Goal: Ask a question

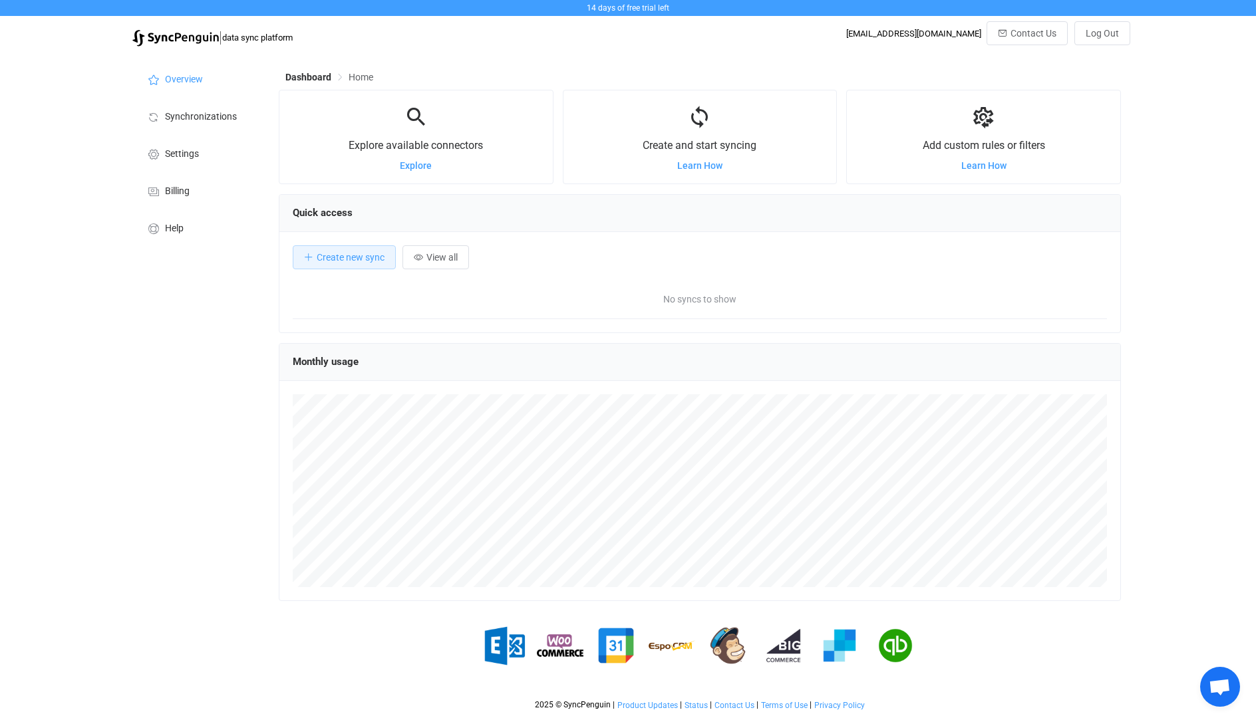
scroll to position [258, 842]
click at [179, 125] on li "Synchronizations" at bounding box center [198, 115] width 133 height 37
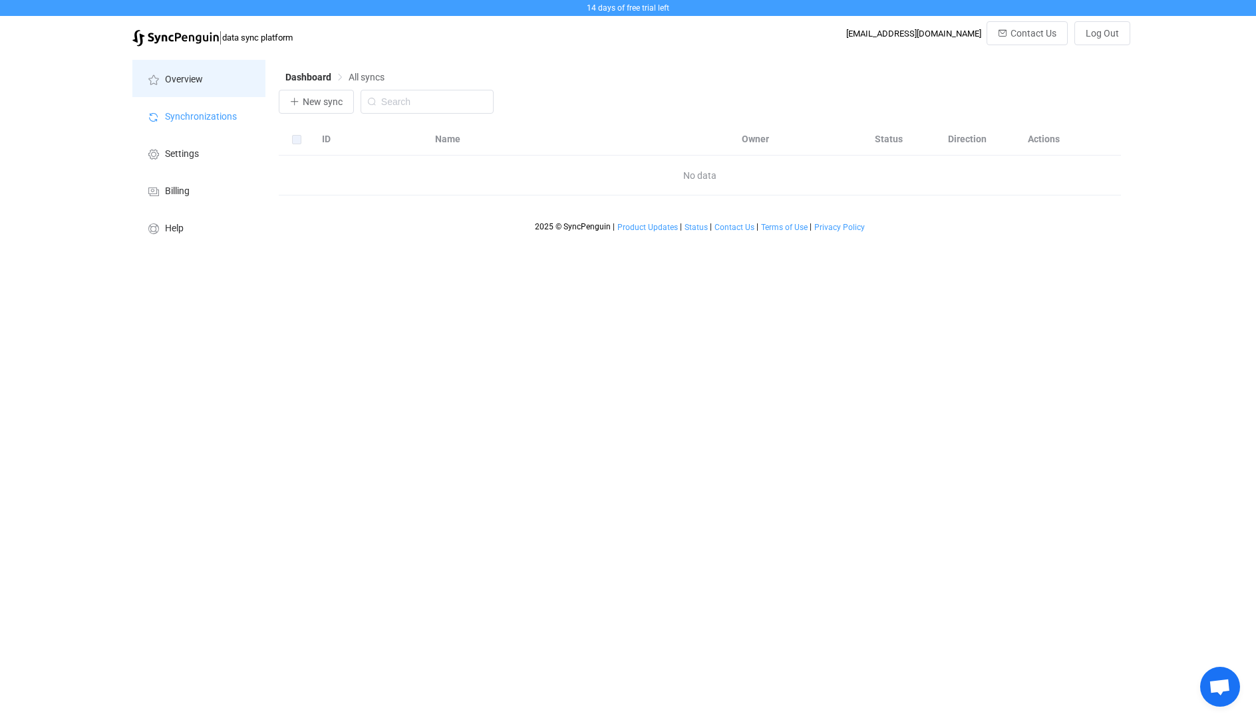
click at [189, 78] on span "Overview" at bounding box center [184, 79] width 38 height 11
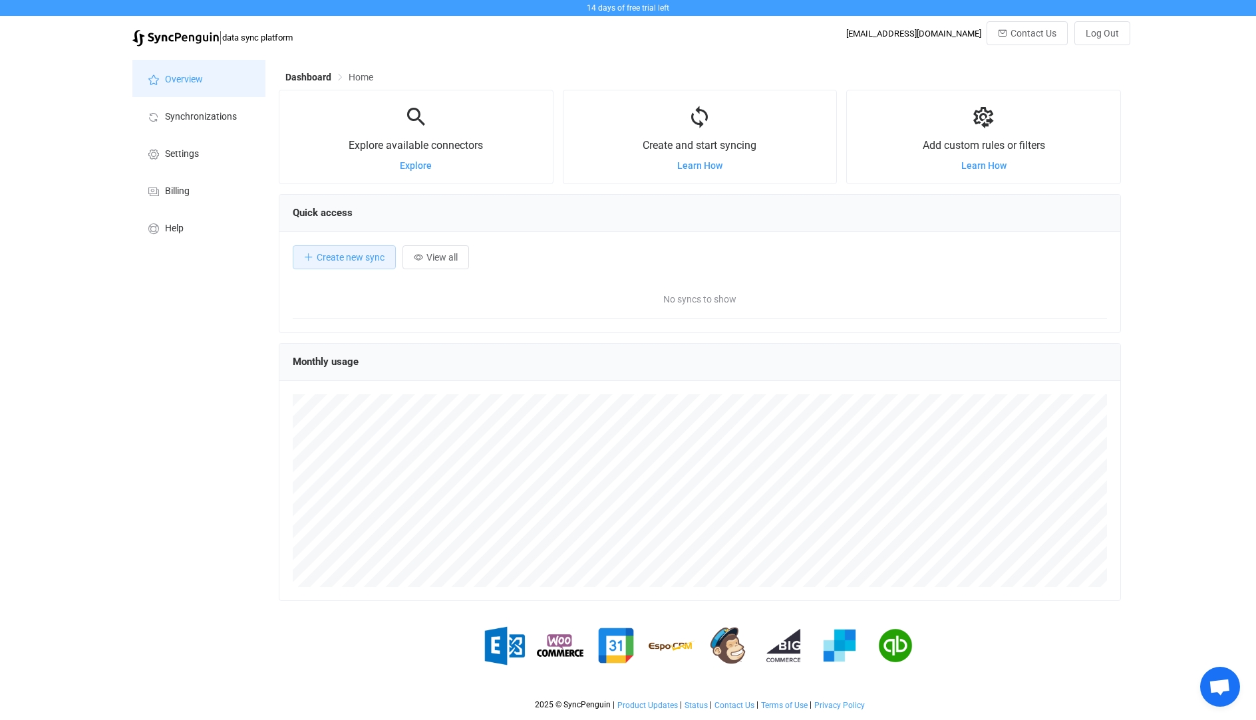
scroll to position [258, 842]
click at [350, 261] on span "Create new sync" at bounding box center [351, 257] width 68 height 11
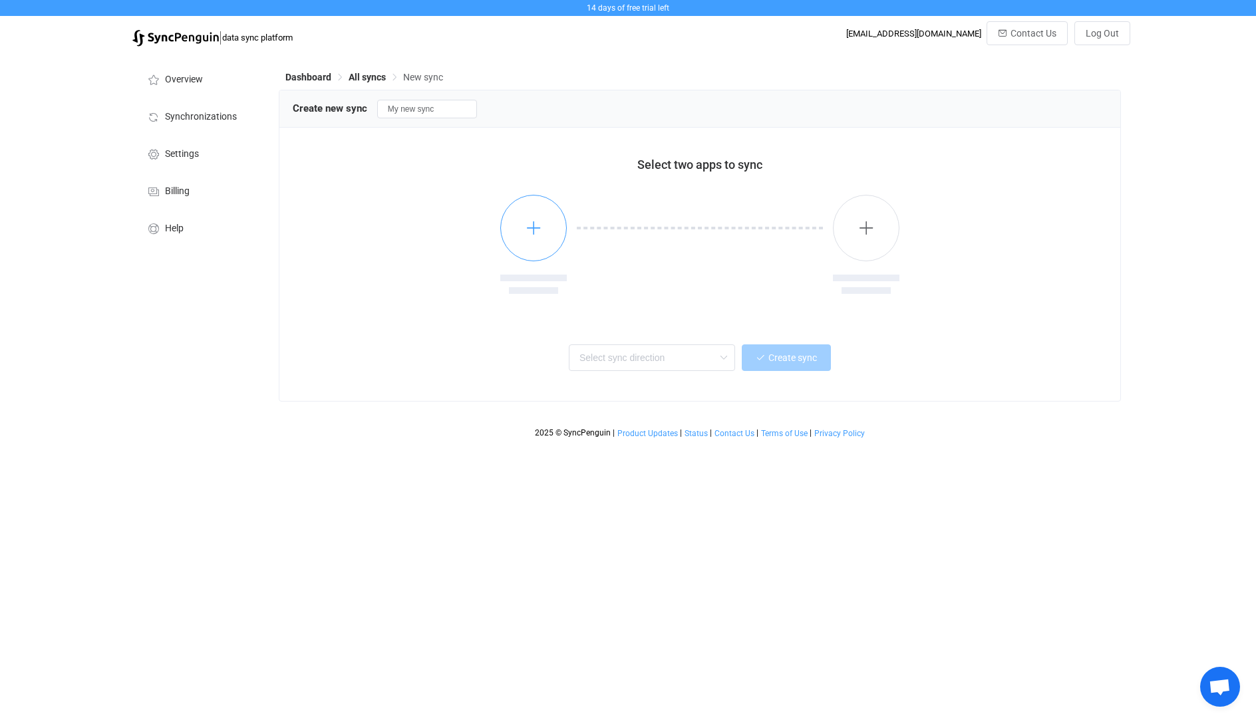
click at [524, 225] on button "button" at bounding box center [533, 228] width 67 height 67
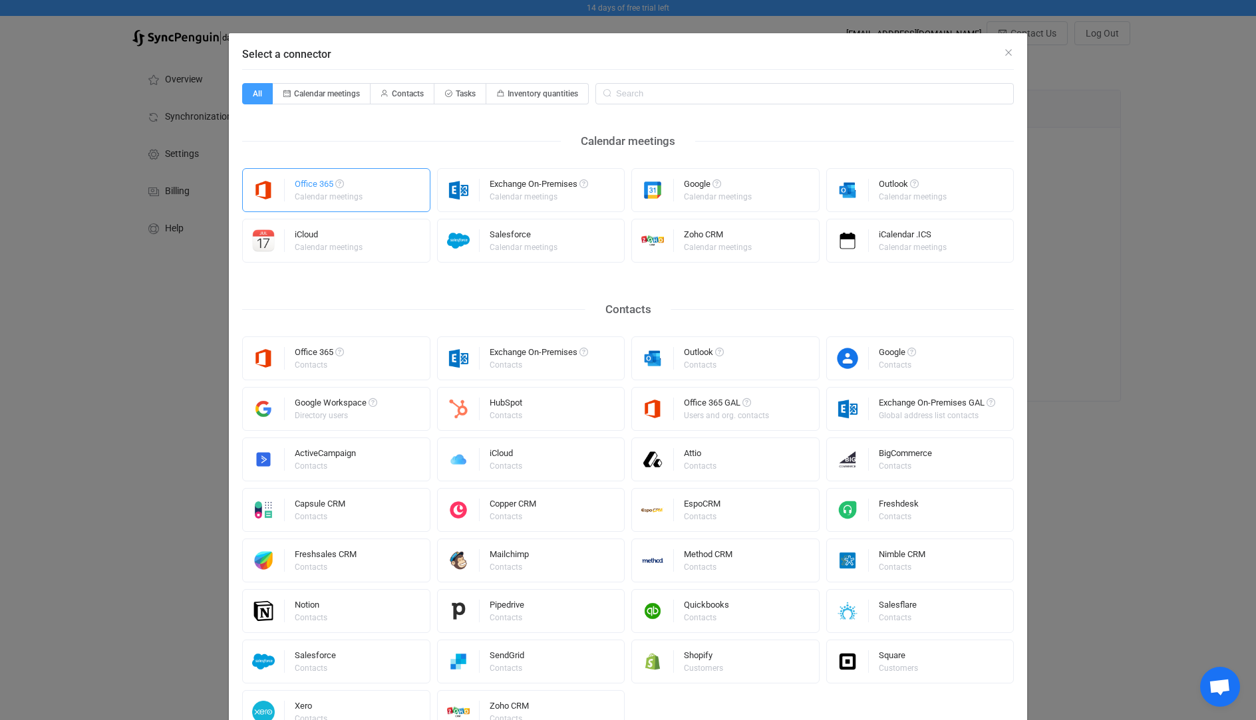
click at [327, 194] on div "Calendar meetings" at bounding box center [329, 197] width 68 height 8
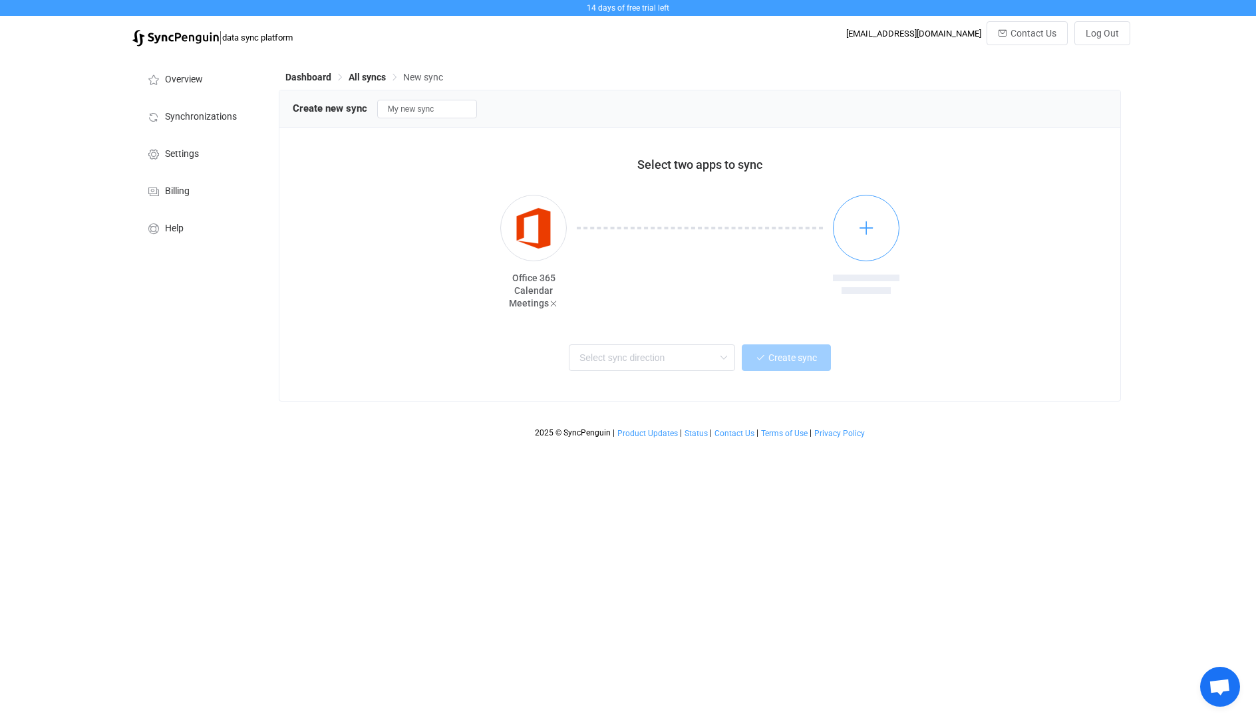
click at [885, 229] on button "button" at bounding box center [866, 228] width 67 height 67
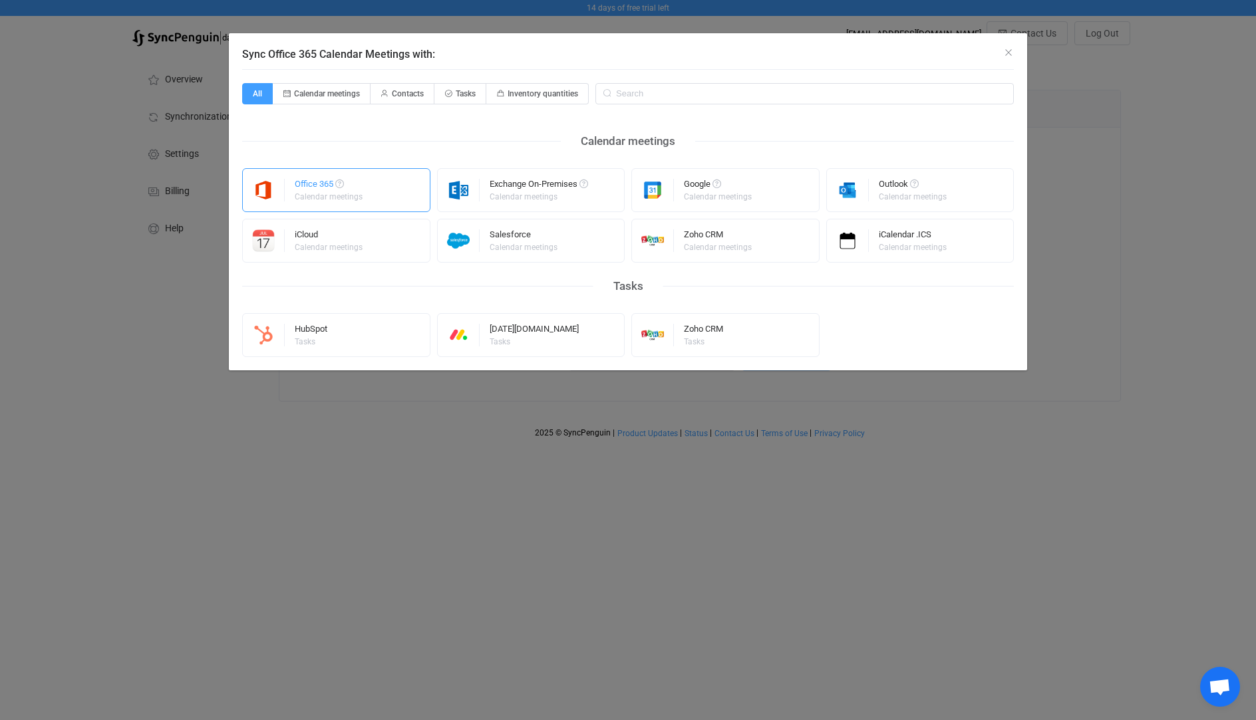
click at [352, 193] on div "Calendar meetings" at bounding box center [329, 197] width 68 height 8
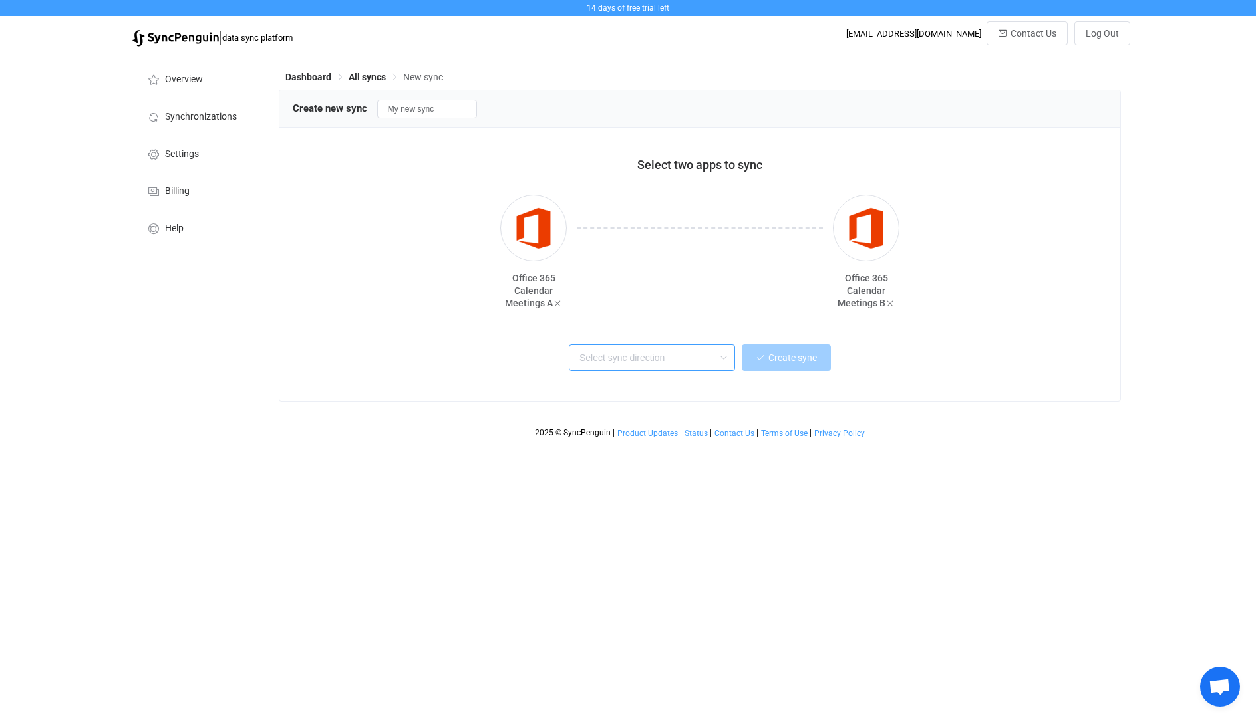
click at [628, 354] on input "text" at bounding box center [652, 358] width 166 height 27
click at [1033, 445] on html "14 days of free trial left | data sync platform syncpenguin@sullyemail.com Cont…" at bounding box center [628, 222] width 1256 height 445
click at [615, 348] on input "text" at bounding box center [652, 358] width 166 height 27
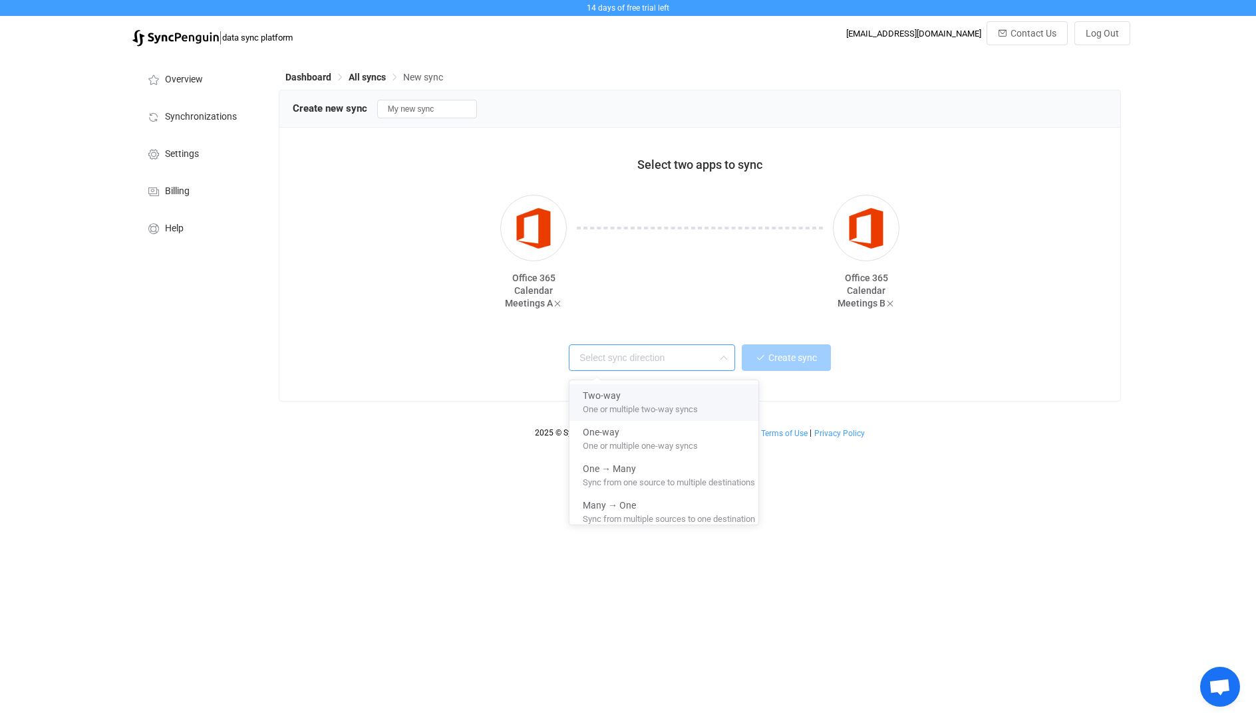
click at [612, 400] on span "One or multiple two-way syncs" at bounding box center [640, 407] width 115 height 15
type input "Two-way"
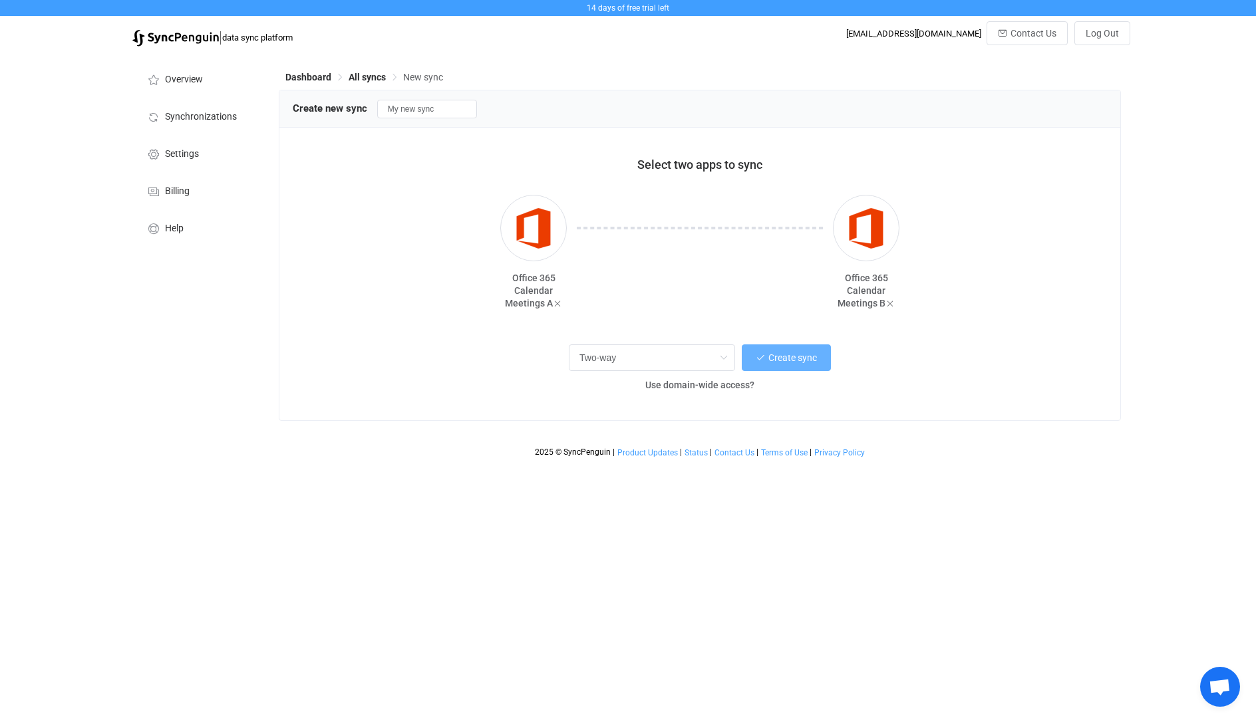
click at [792, 355] on span "Create sync" at bounding box center [792, 357] width 49 height 11
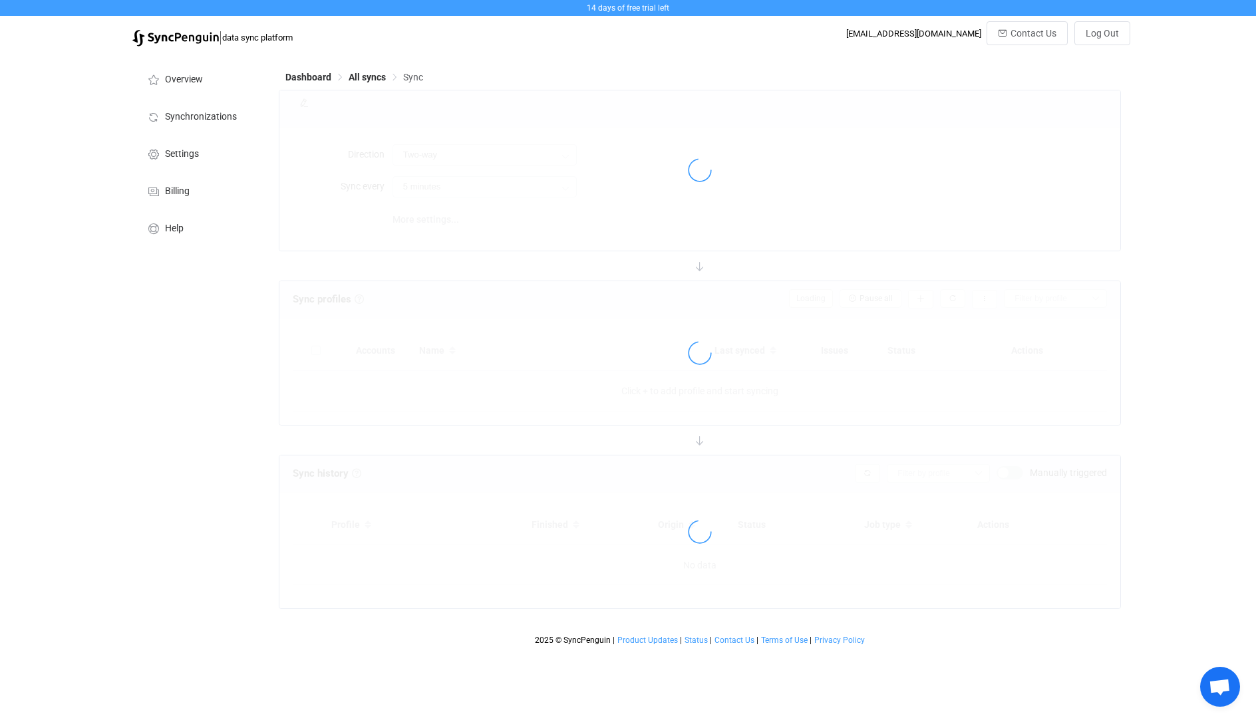
type input "10 minutes"
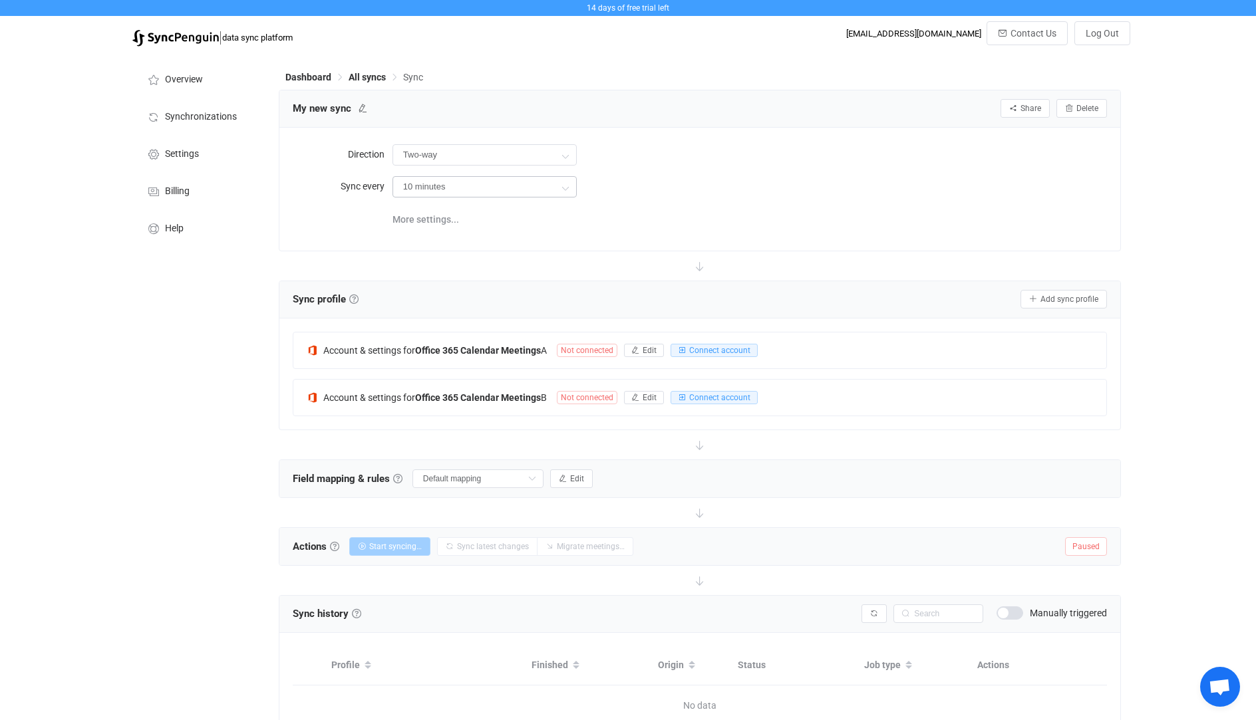
click at [557, 181] on icon at bounding box center [565, 187] width 17 height 27
click at [703, 166] on div "Two-way Two-way A B B A" at bounding box center [749, 154] width 714 height 27
click at [724, 349] on span "Connect account" at bounding box center [719, 350] width 61 height 9
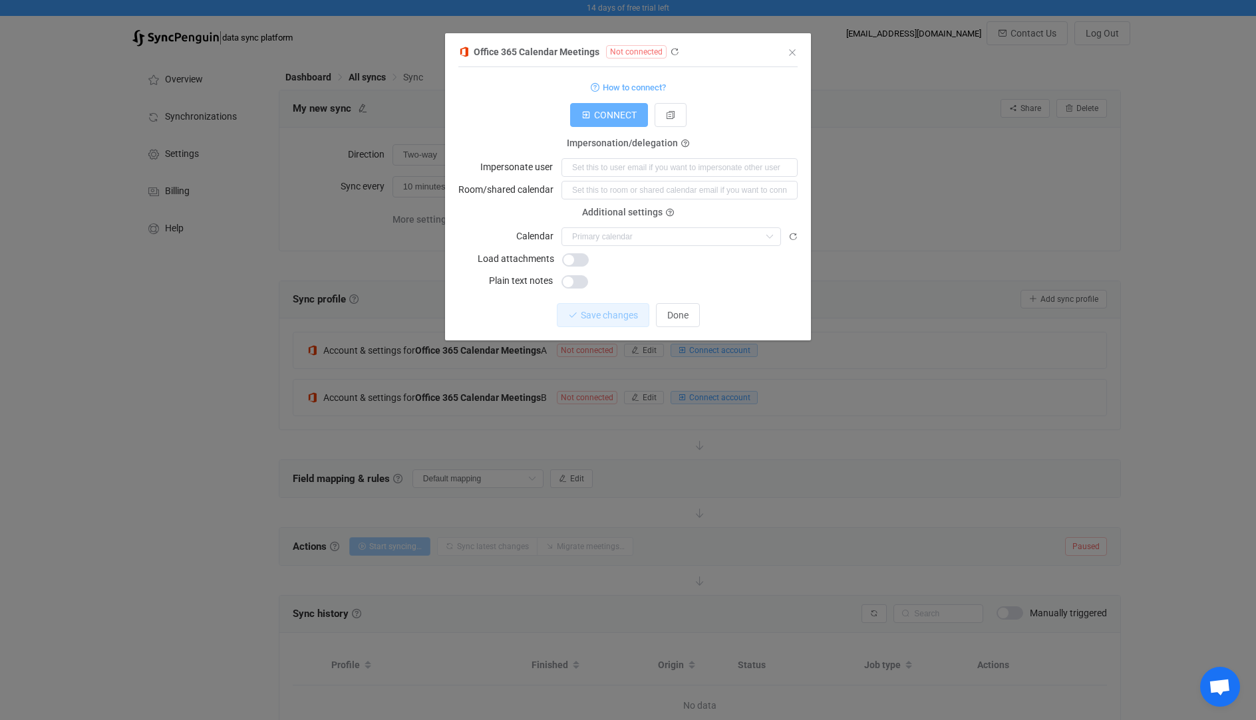
click at [613, 115] on span "CONNECT" at bounding box center [615, 115] width 43 height 11
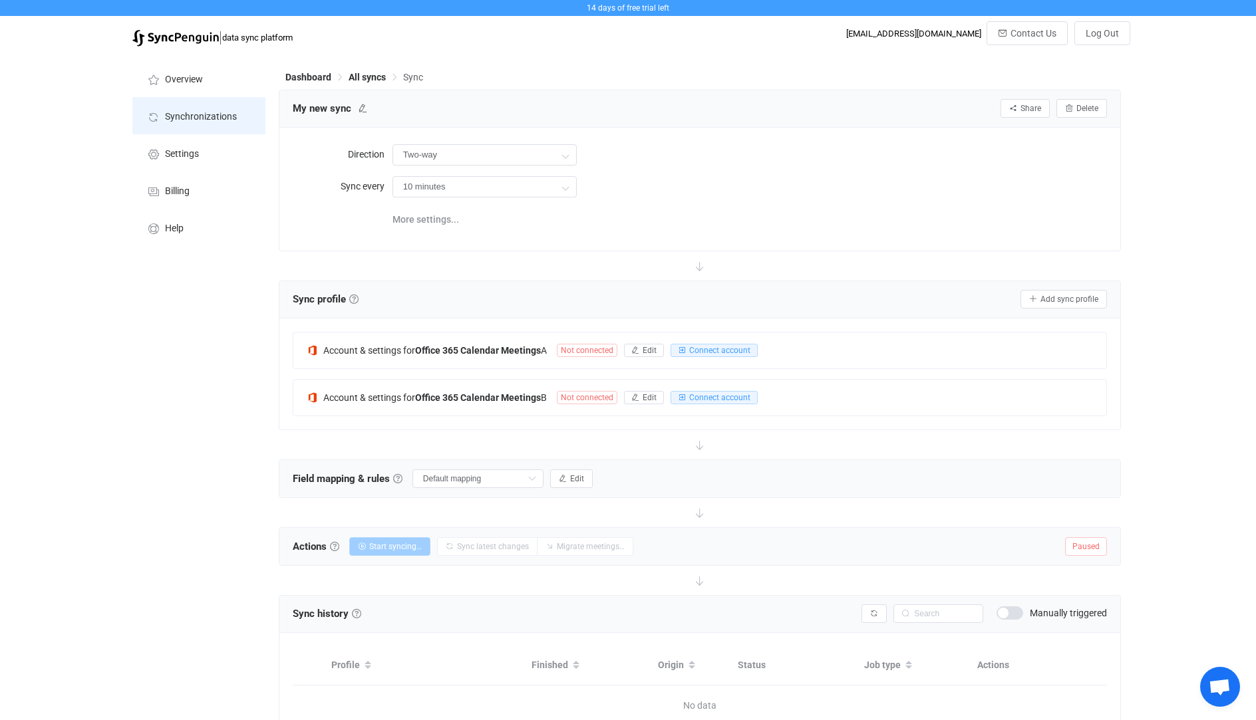
click at [209, 113] on span "Synchronizations" at bounding box center [201, 117] width 72 height 11
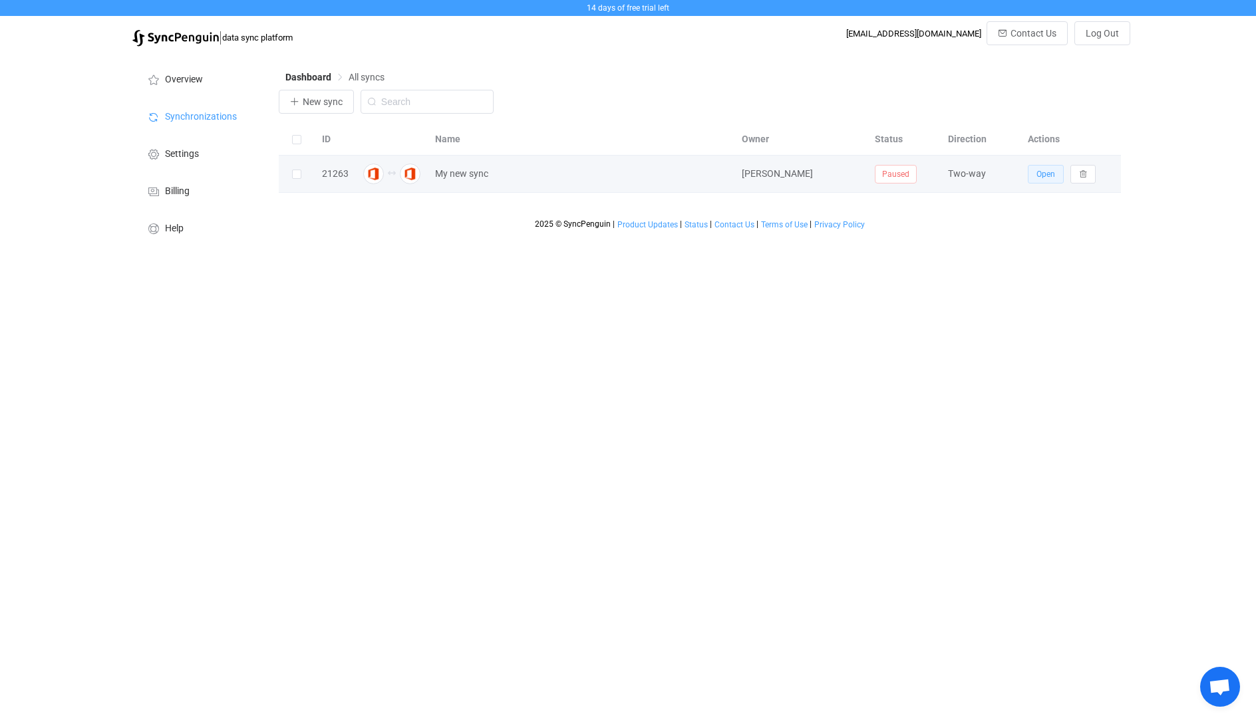
click at [1051, 177] on span "Open" at bounding box center [1045, 174] width 19 height 9
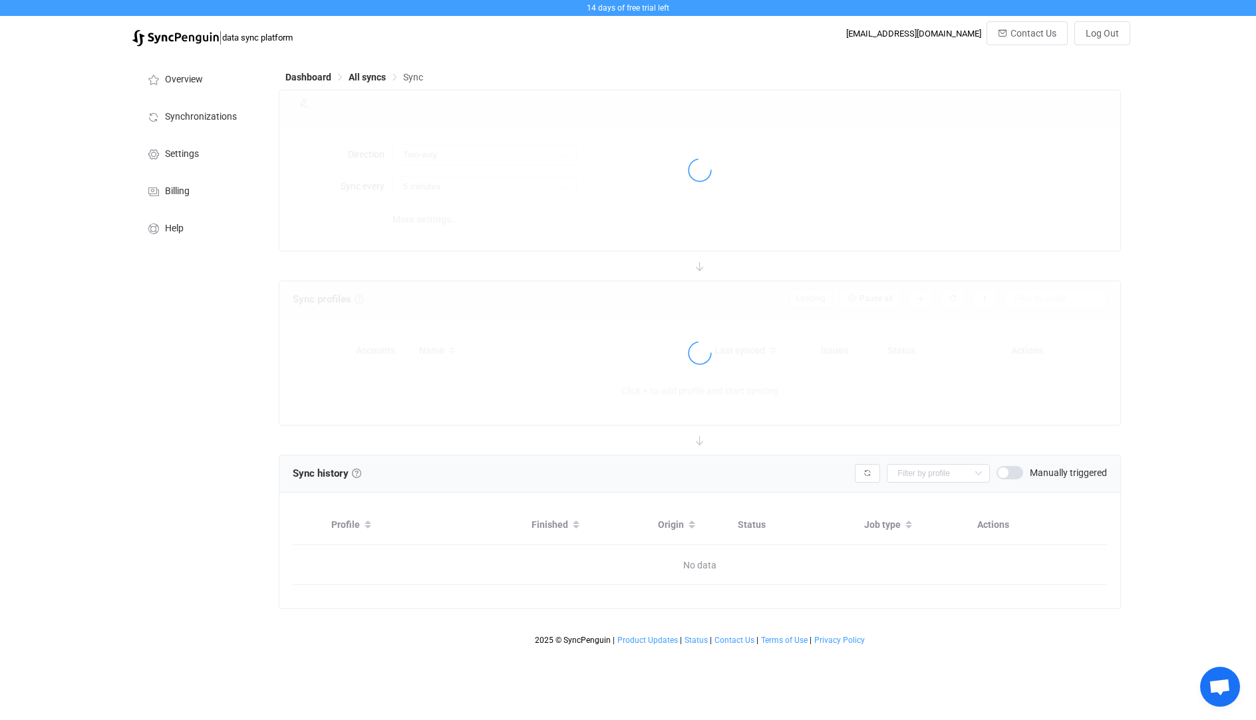
type input "10 minutes"
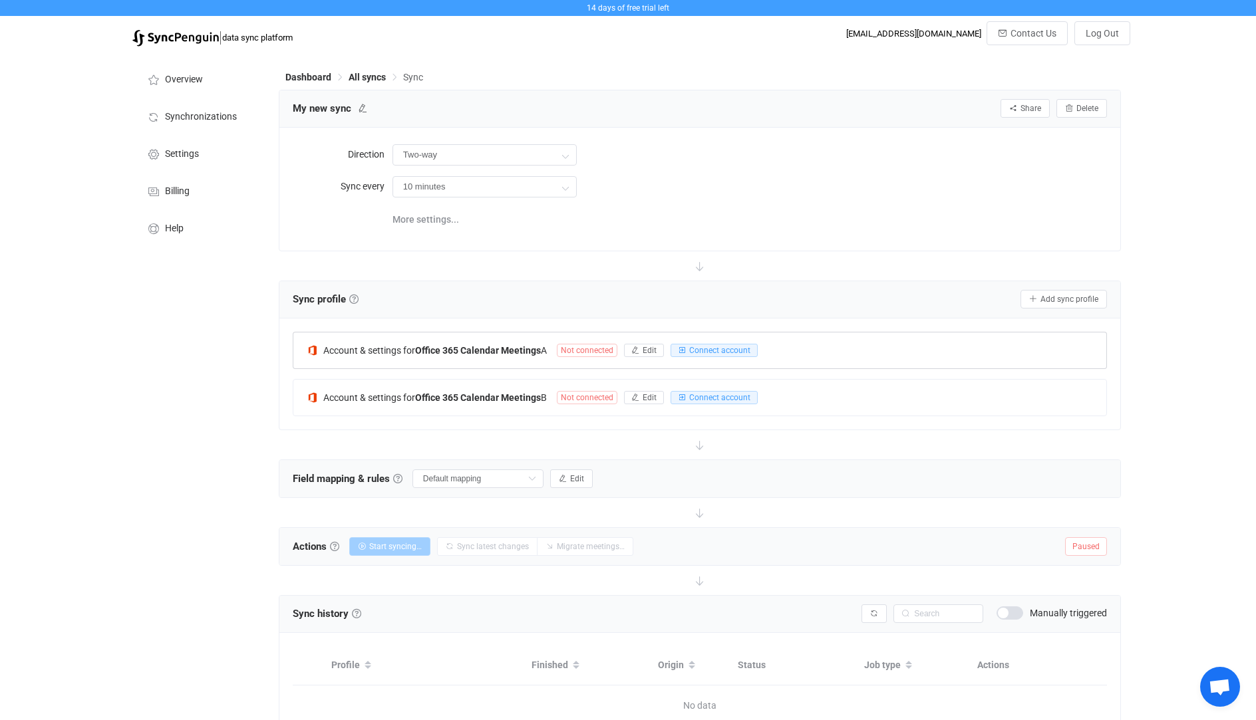
click at [648, 347] on div at bounding box center [699, 352] width 813 height 31
click at [648, 349] on span "Edit" at bounding box center [649, 350] width 14 height 9
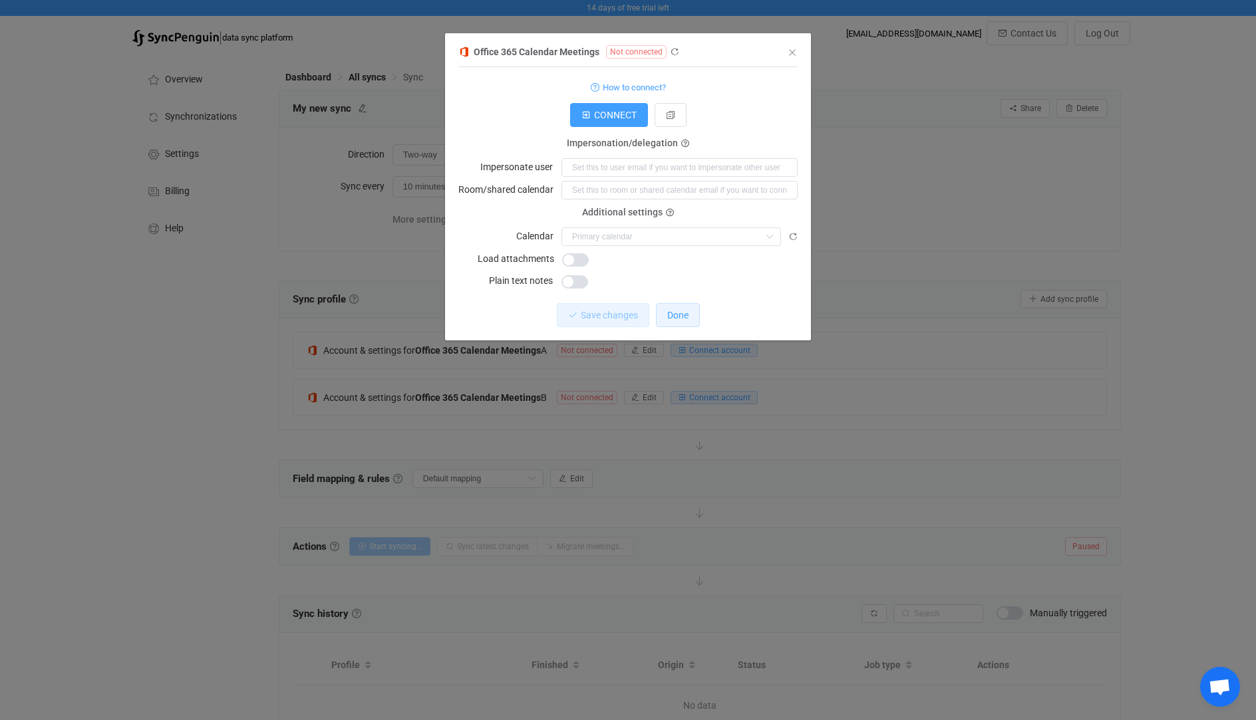
click at [684, 306] on button "Done" at bounding box center [678, 315] width 44 height 24
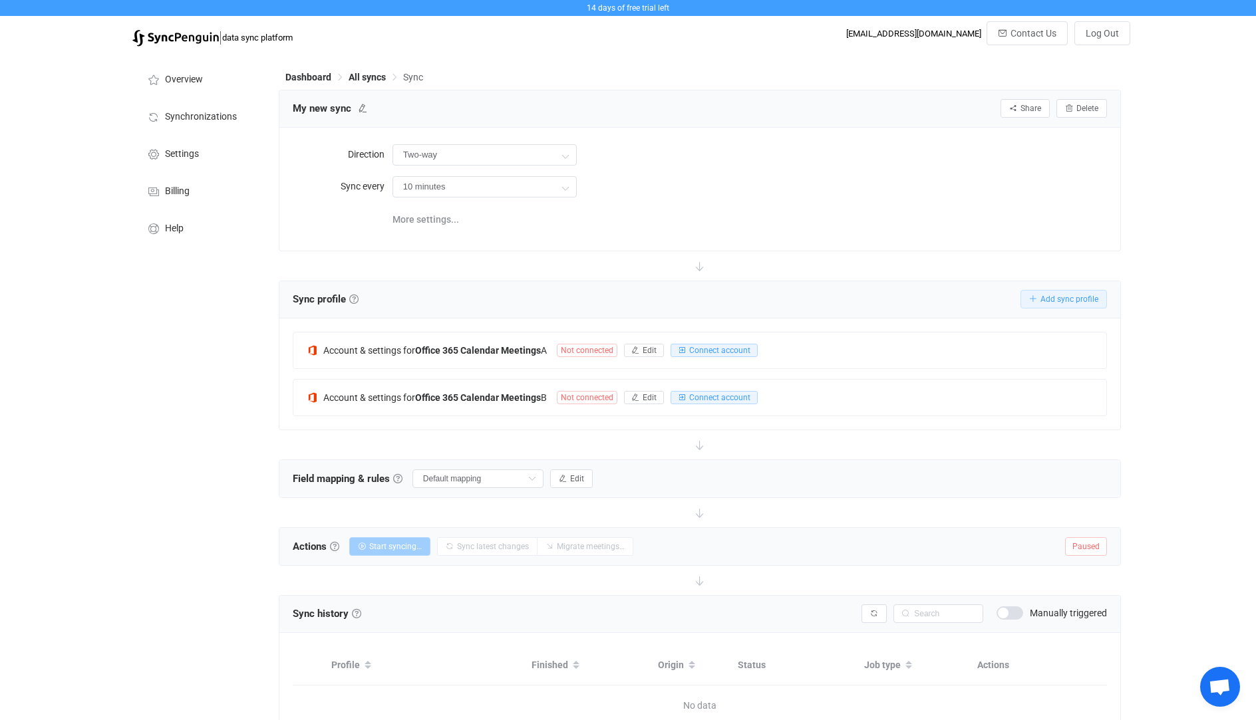
click at [1072, 299] on span "Add sync profile" at bounding box center [1069, 299] width 58 height 9
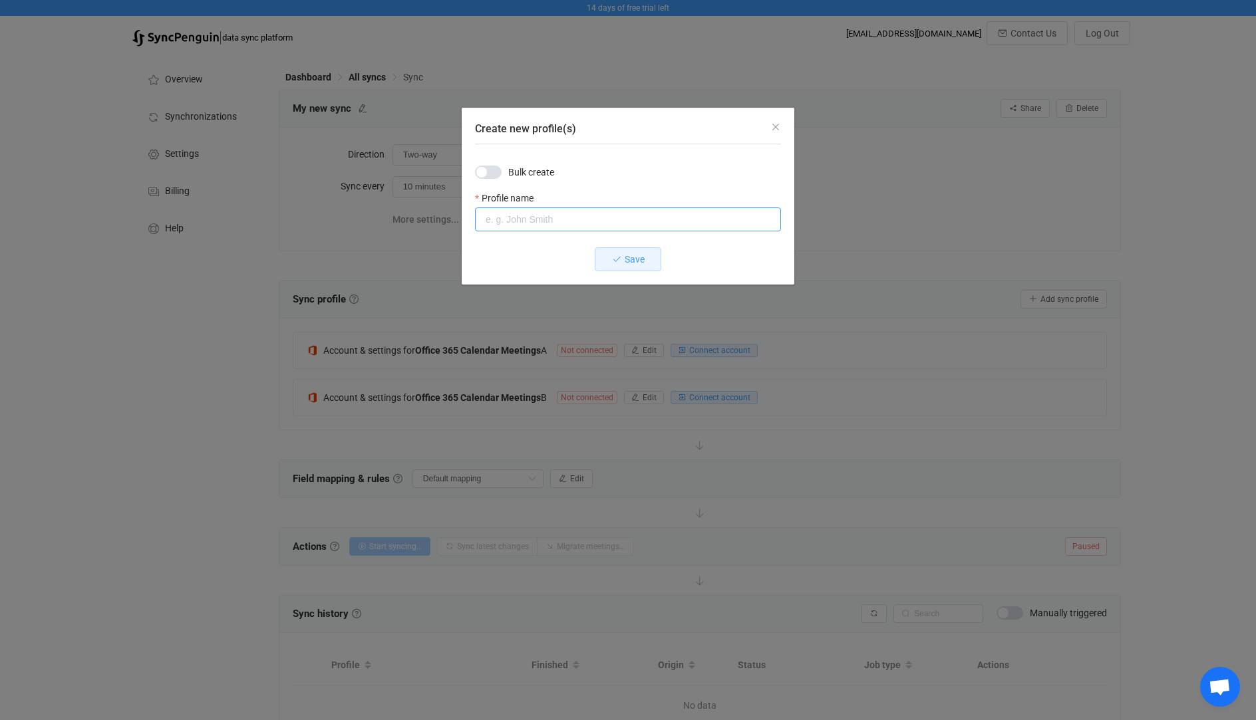
drag, startPoint x: 518, startPoint y: 223, endPoint x: 535, endPoint y: 209, distance: 22.2
click at [519, 222] on input "Create new profile(s)" at bounding box center [628, 220] width 306 height 24
click at [762, 130] on div "Create new profile(s)" at bounding box center [628, 126] width 333 height 36
click at [779, 128] on icon "Close" at bounding box center [775, 127] width 11 height 11
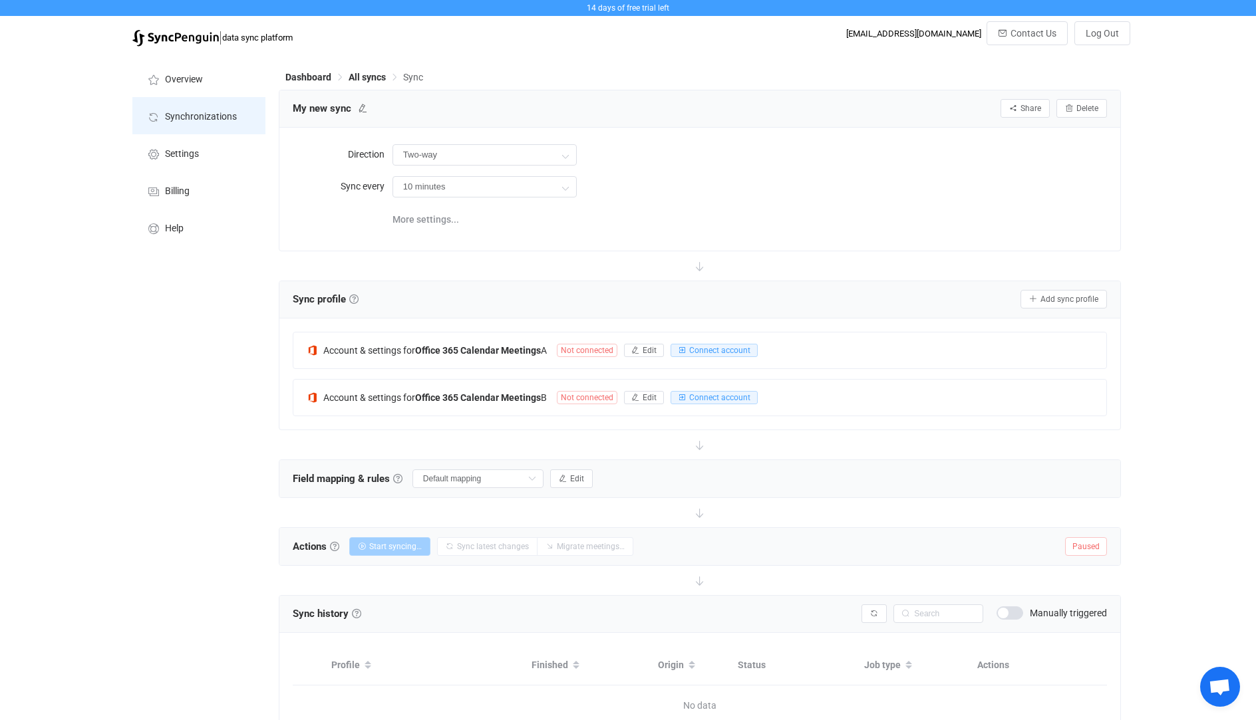
click at [204, 112] on span "Synchronizations" at bounding box center [201, 117] width 72 height 11
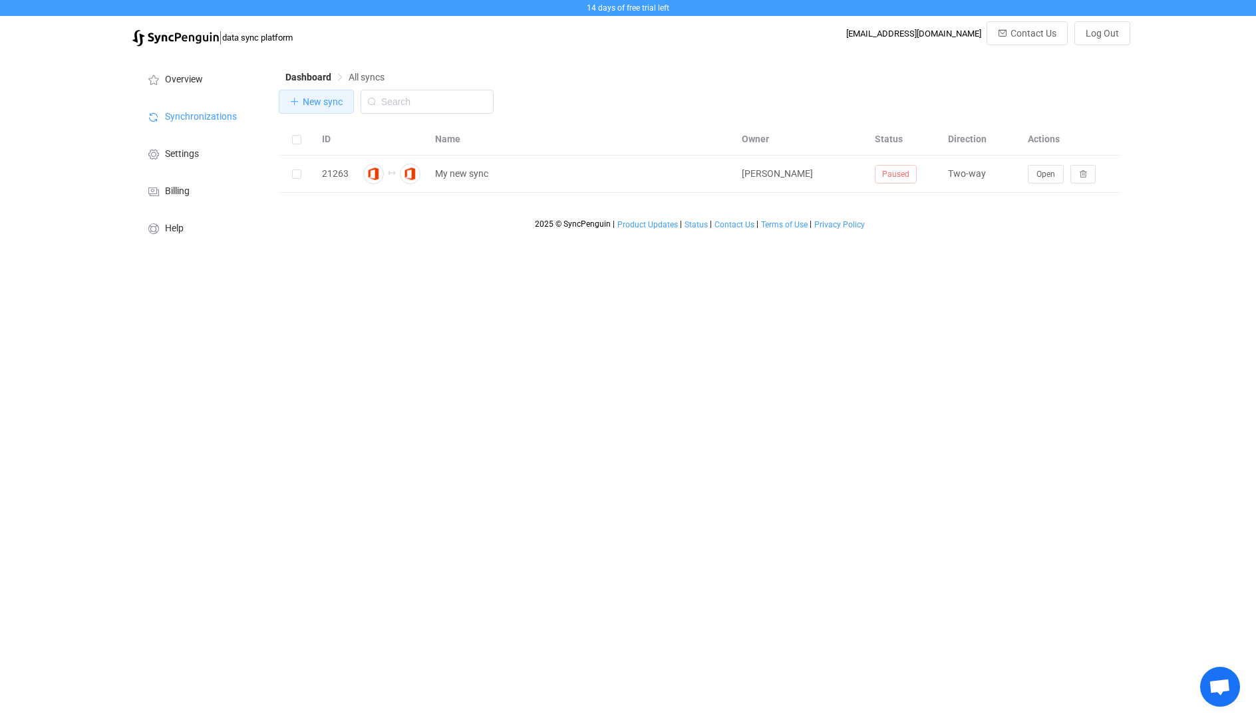
click at [318, 110] on button "New sync" at bounding box center [316, 102] width 75 height 24
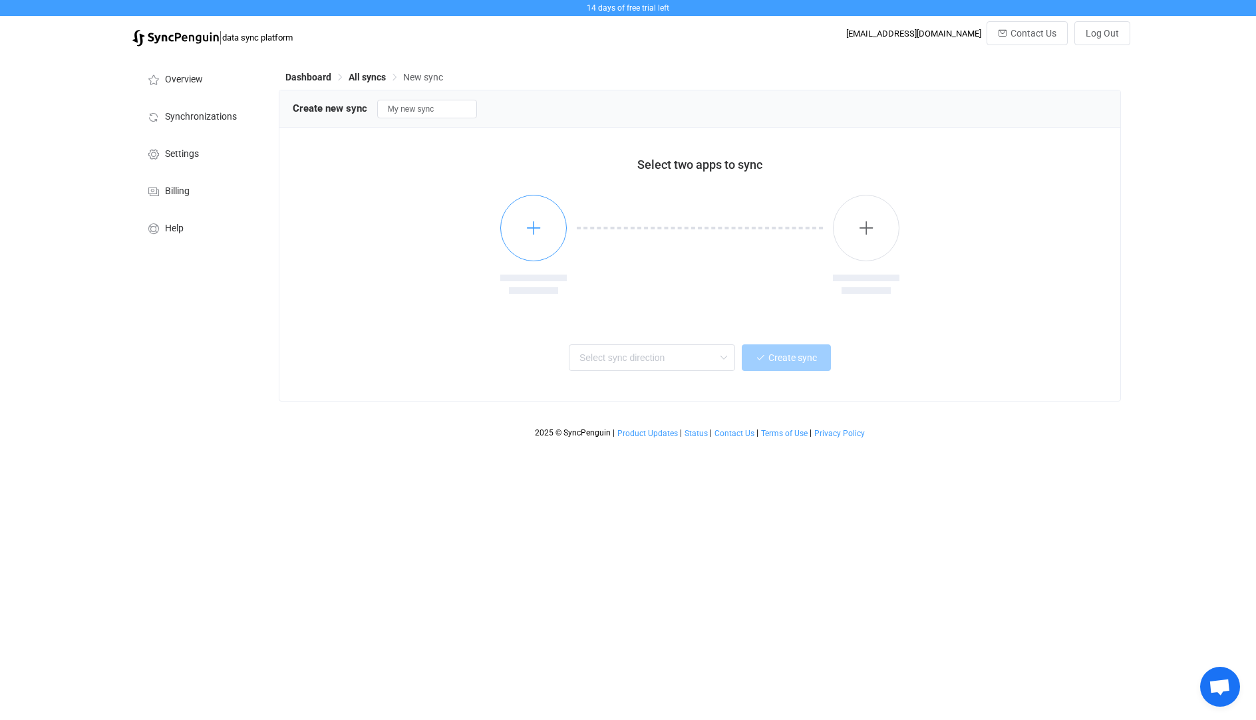
click at [527, 240] on button "button" at bounding box center [533, 228] width 67 height 67
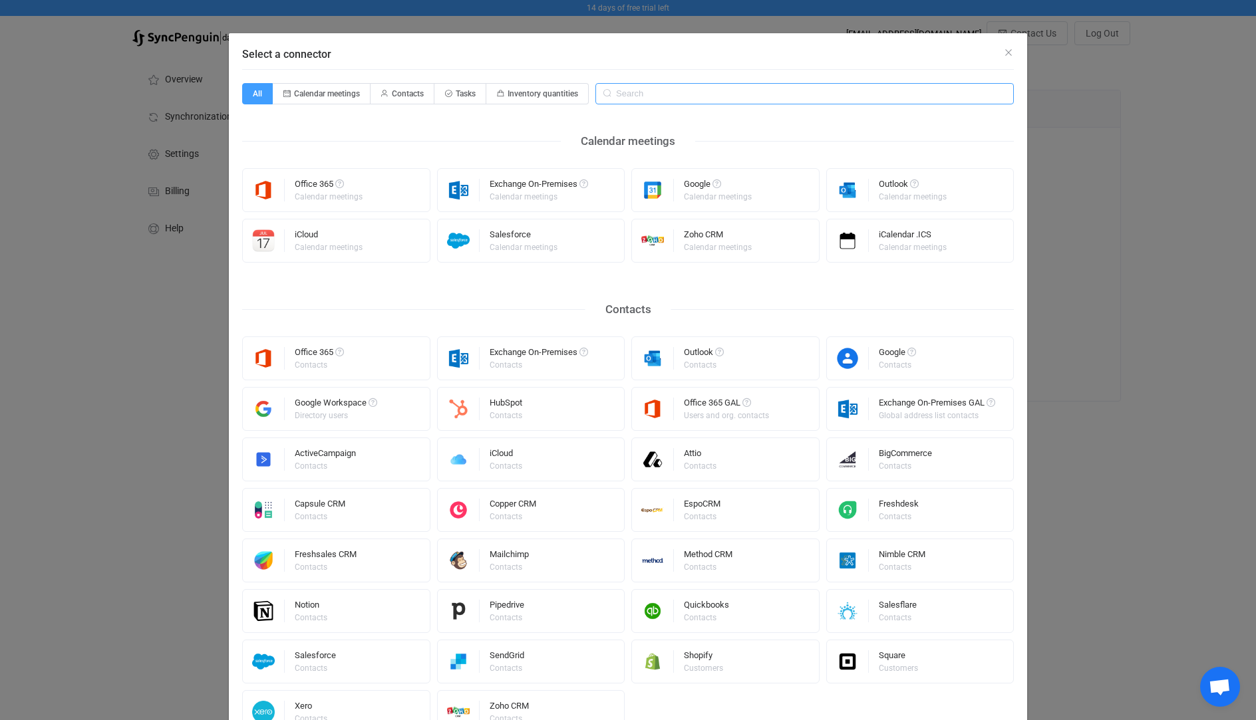
click at [652, 100] on input "Select a connector" at bounding box center [804, 93] width 418 height 21
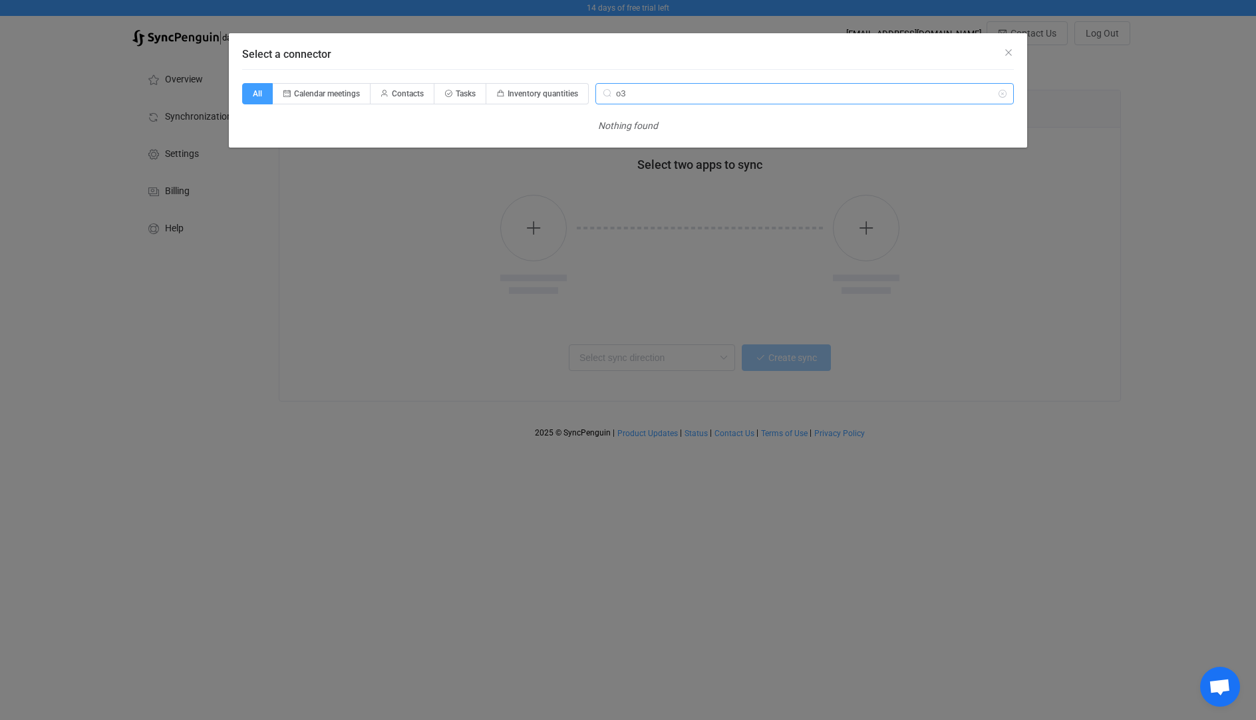
type input "o"
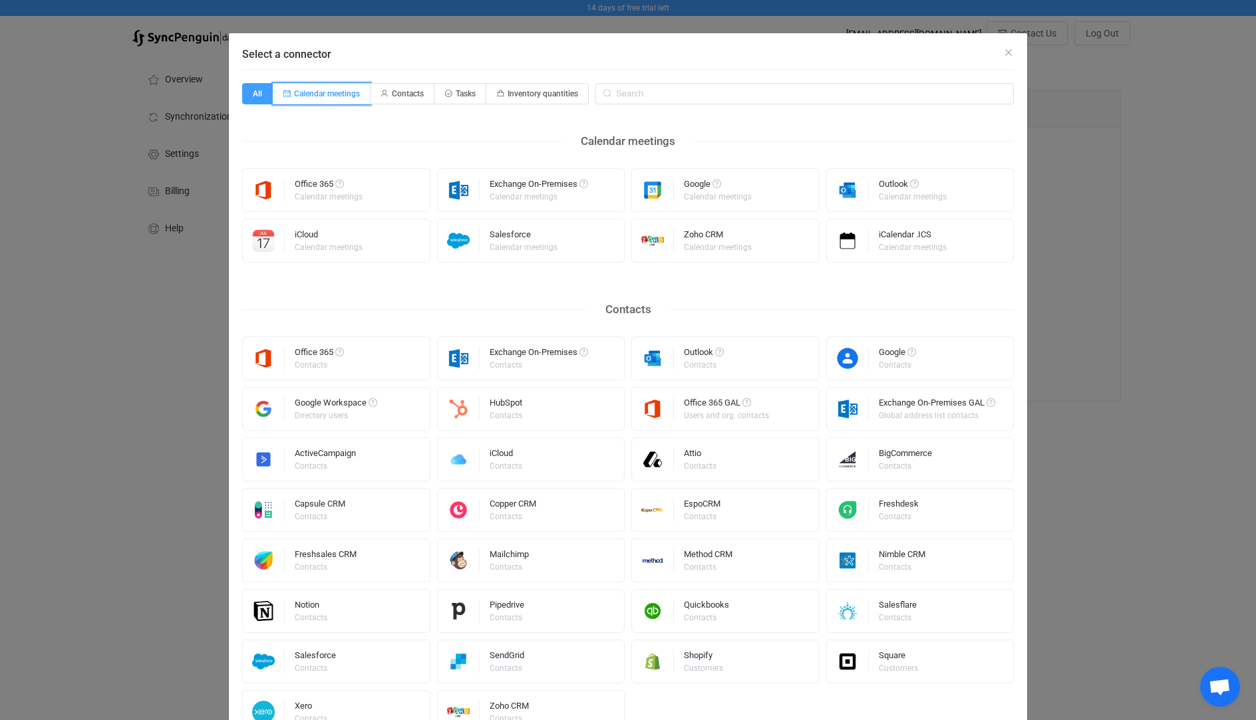
click at [315, 90] on span "Calendar meetings" at bounding box center [327, 93] width 66 height 9
click at [285, 90] on input "Calendar meetings" at bounding box center [280, 89] width 9 height 9
radio input "true"
radio input "false"
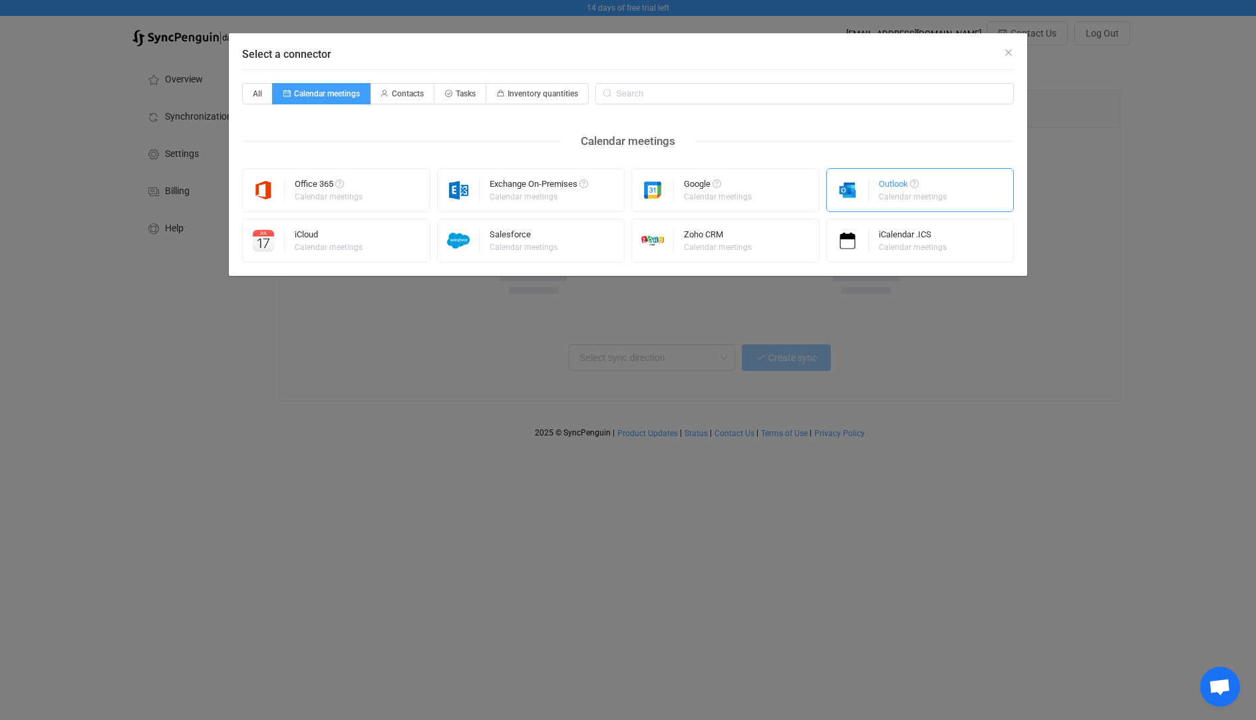
click at [963, 192] on div "Outlook Calendar meetings" at bounding box center [920, 190] width 188 height 44
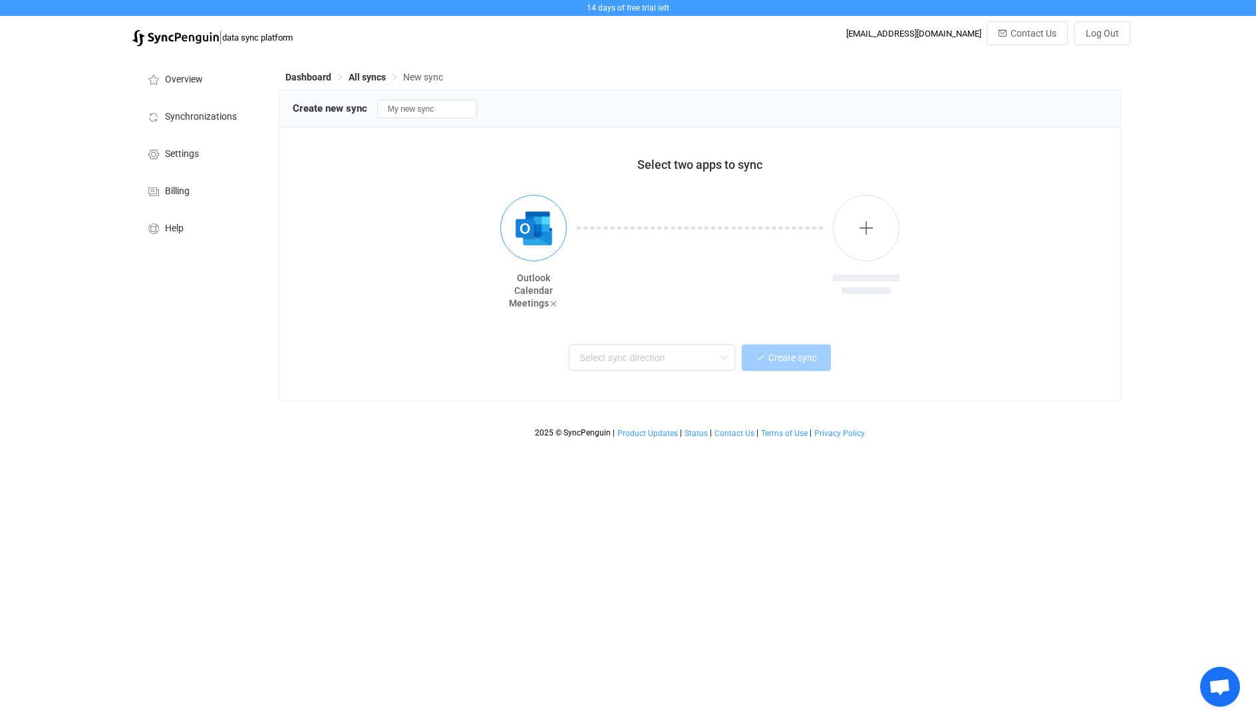
click at [535, 227] on img "button" at bounding box center [534, 229] width 50 height 50
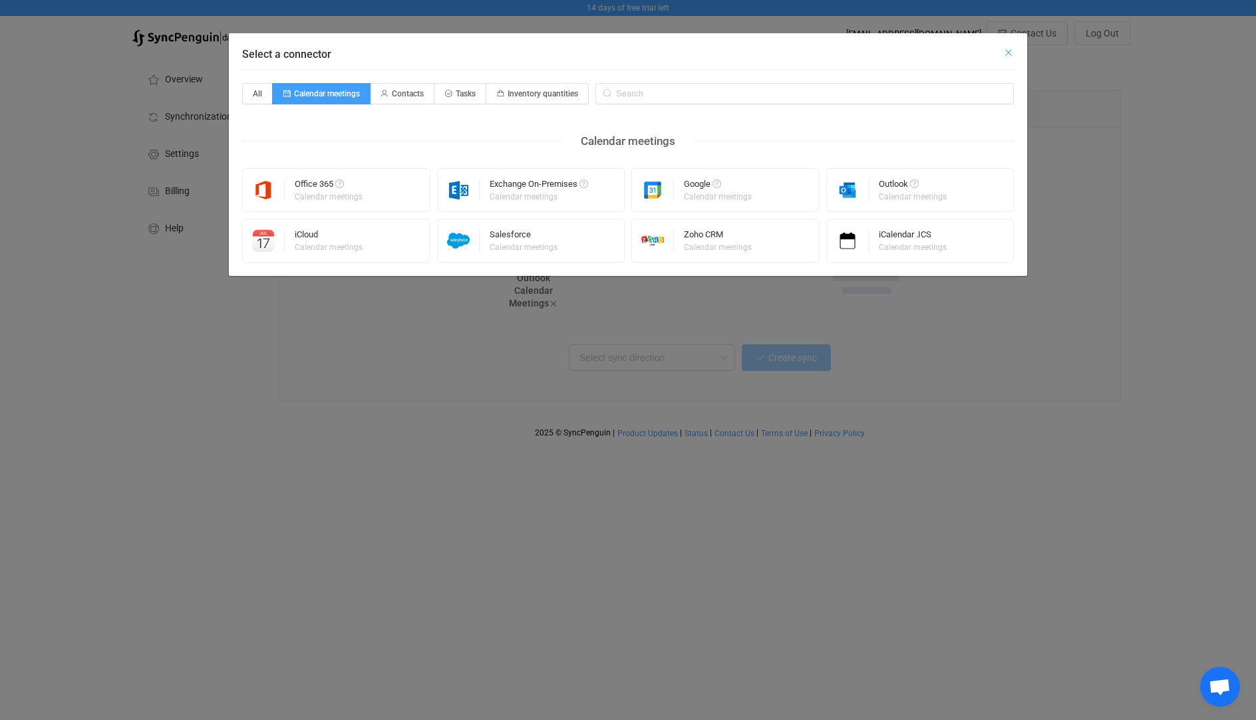
click at [1006, 53] on icon "Close" at bounding box center [1008, 52] width 11 height 11
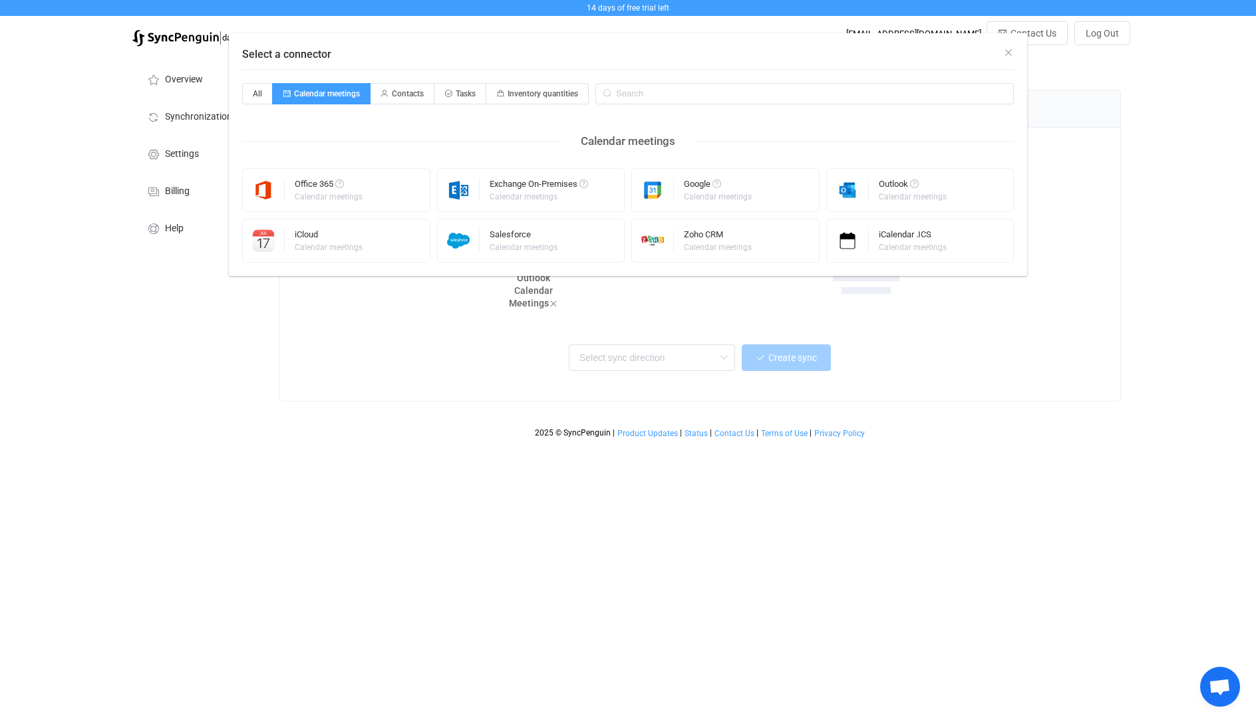
click at [1008, 52] on div "Select a connector" at bounding box center [628, 51] width 798 height 36
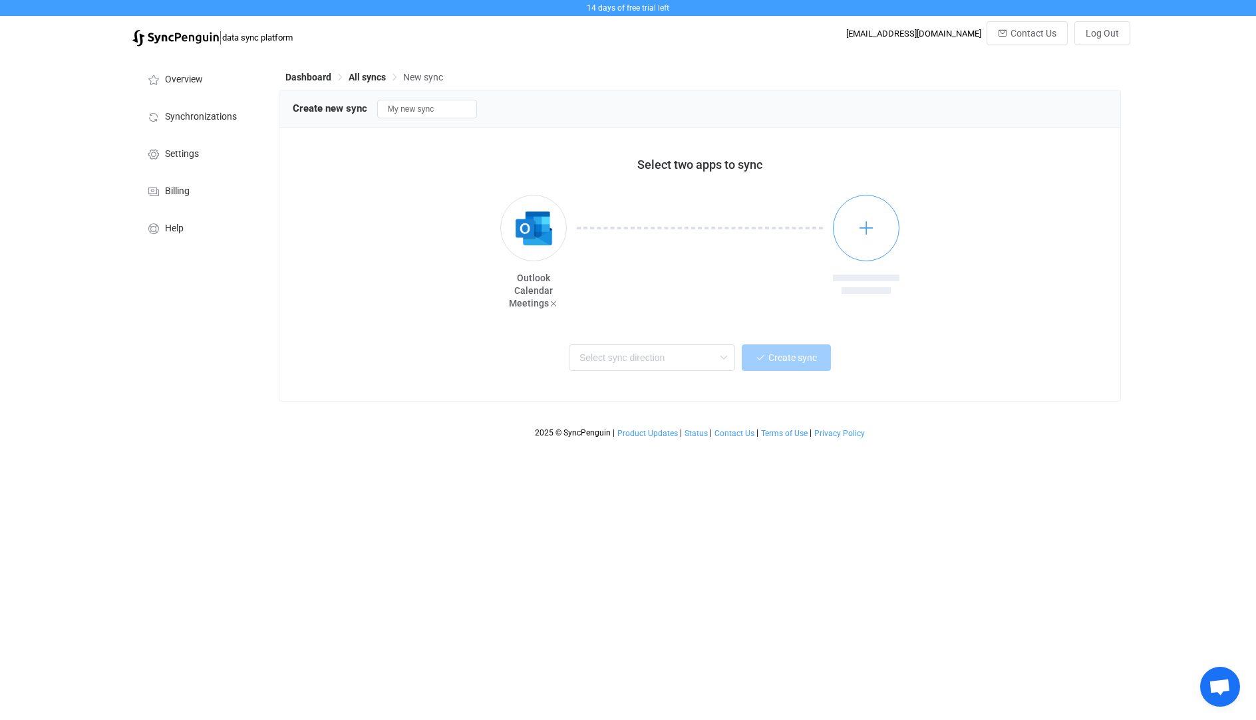
click at [880, 235] on button "button" at bounding box center [866, 228] width 67 height 67
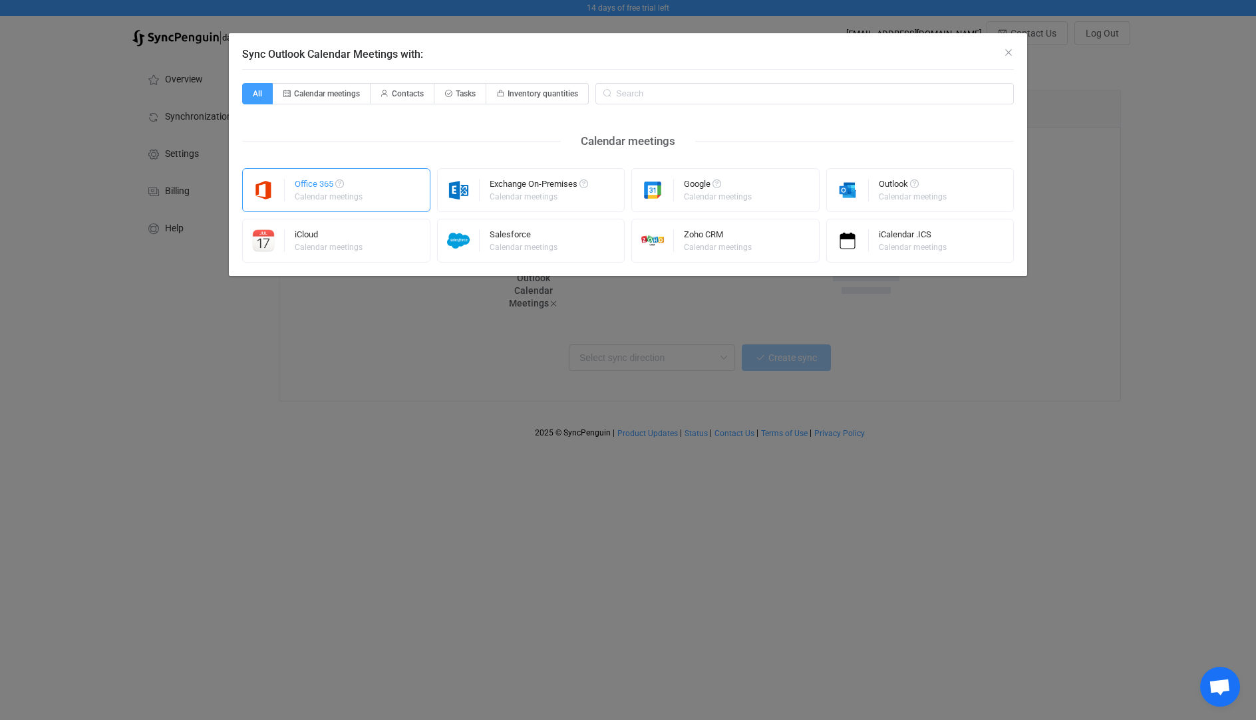
click at [284, 194] on img "Sync Outlook Calendar Meetings with:" at bounding box center [264, 190] width 42 height 23
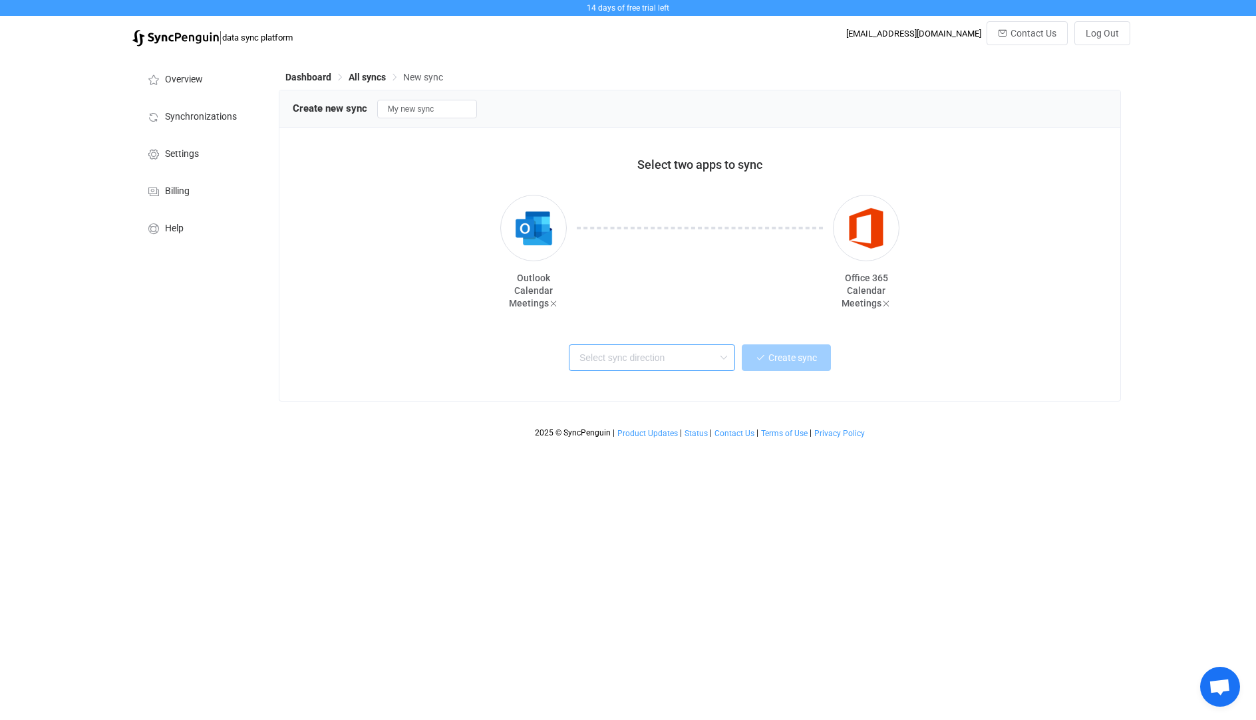
click at [687, 363] on input "text" at bounding box center [652, 358] width 166 height 27
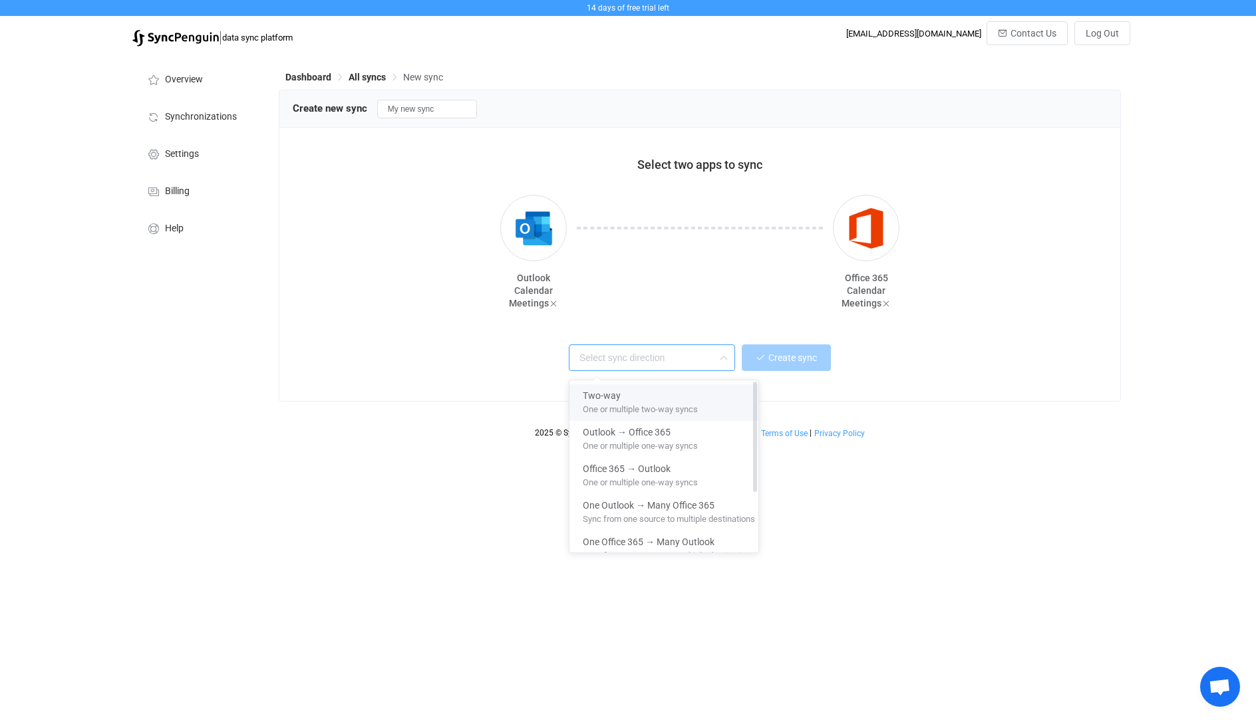
drag, startPoint x: 624, startPoint y: 401, endPoint x: 641, endPoint y: 399, distance: 17.4
click at [625, 401] on span "One or multiple two-way syncs" at bounding box center [640, 407] width 115 height 15
type input "Two-way"
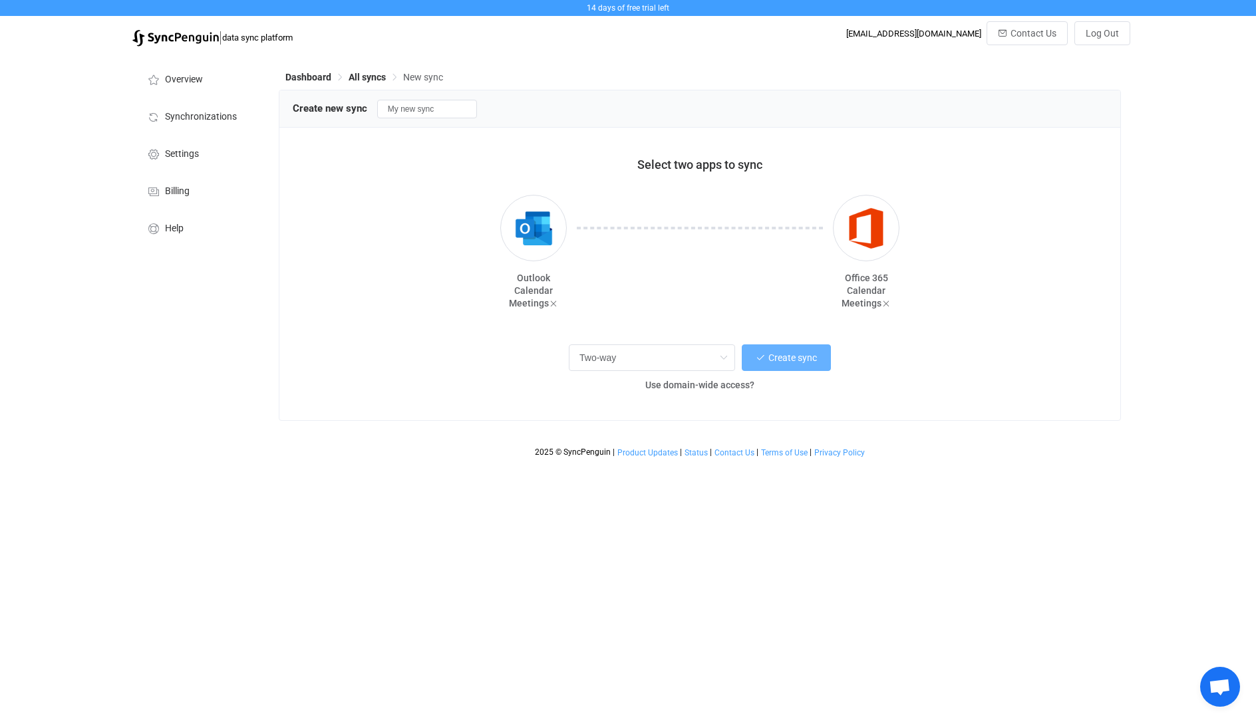
click at [781, 360] on span "Create sync" at bounding box center [792, 357] width 49 height 11
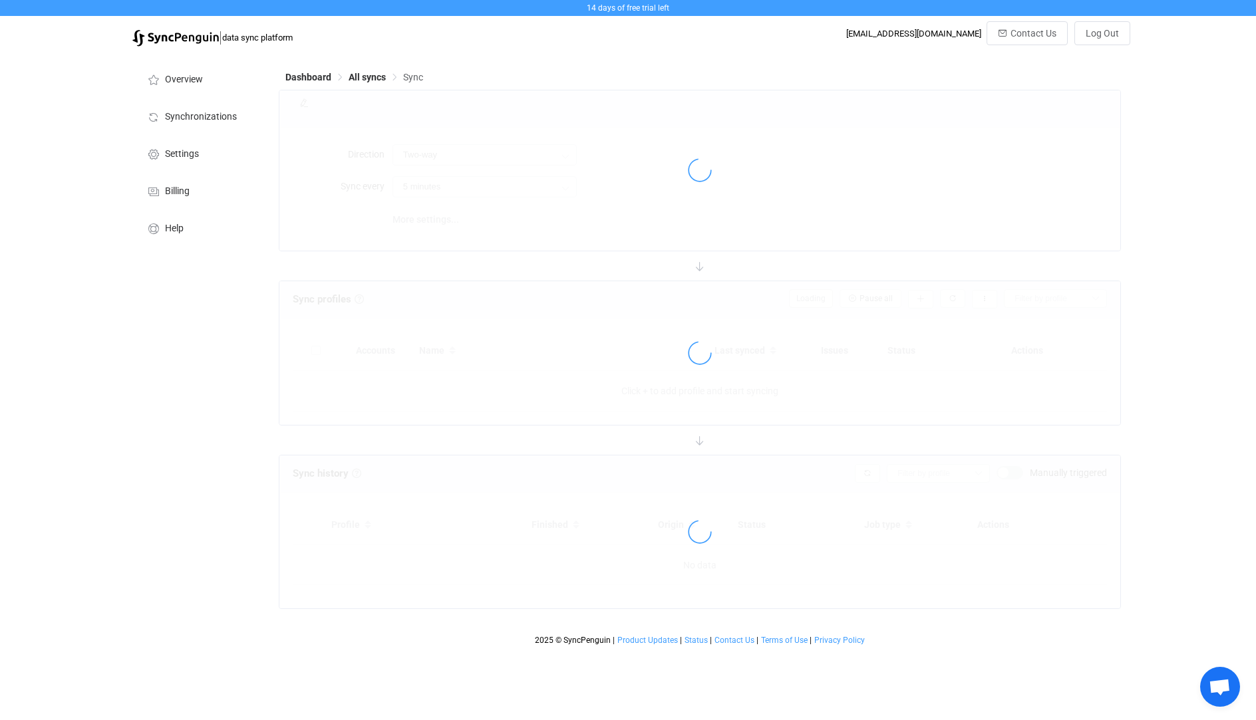
type input "10 minutes"
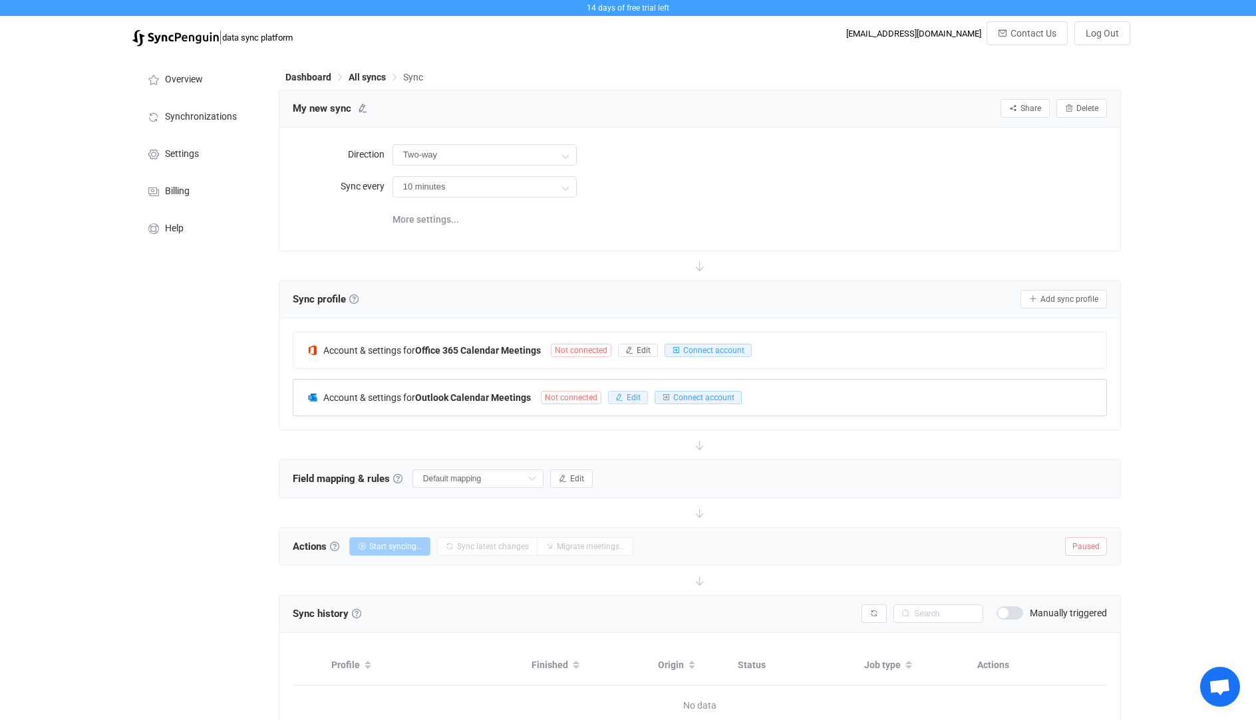
click at [630, 398] on span "Edit" at bounding box center [634, 397] width 14 height 9
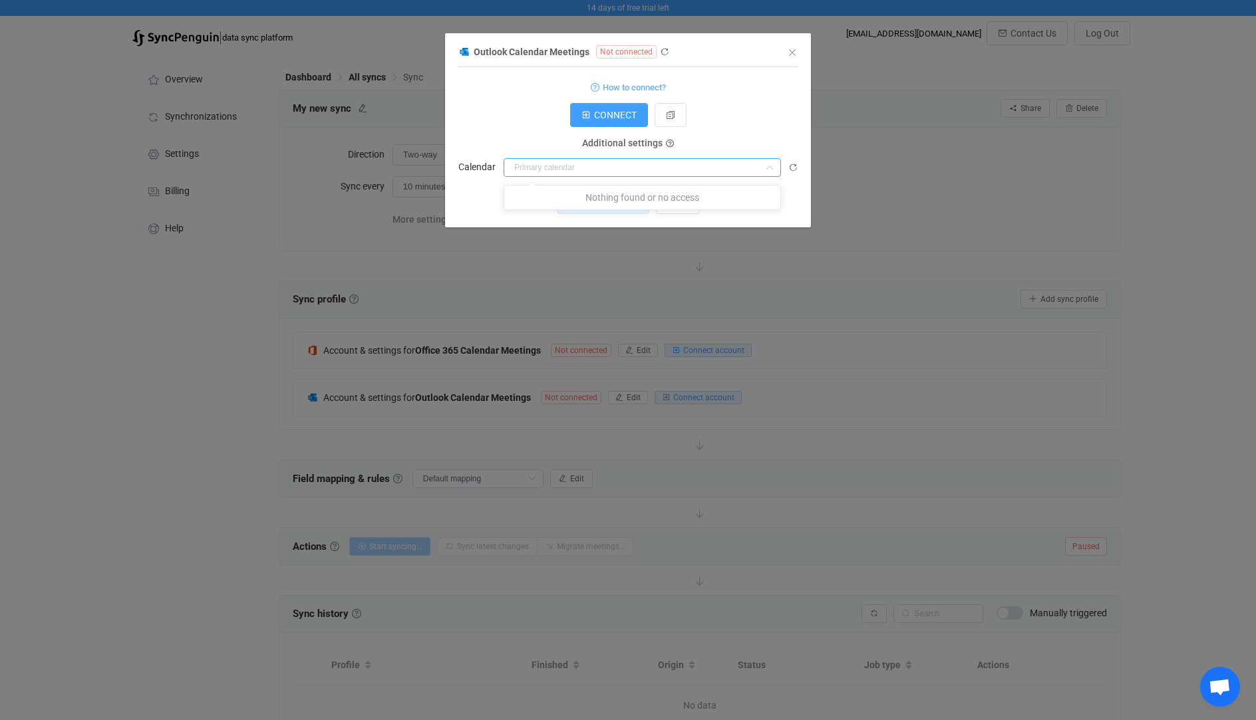
click at [573, 166] on input "dialog" at bounding box center [641, 167] width 277 height 19
click at [601, 109] on button "CONNECT" at bounding box center [609, 115] width 78 height 24
click at [791, 55] on icon "Close" at bounding box center [792, 52] width 11 height 11
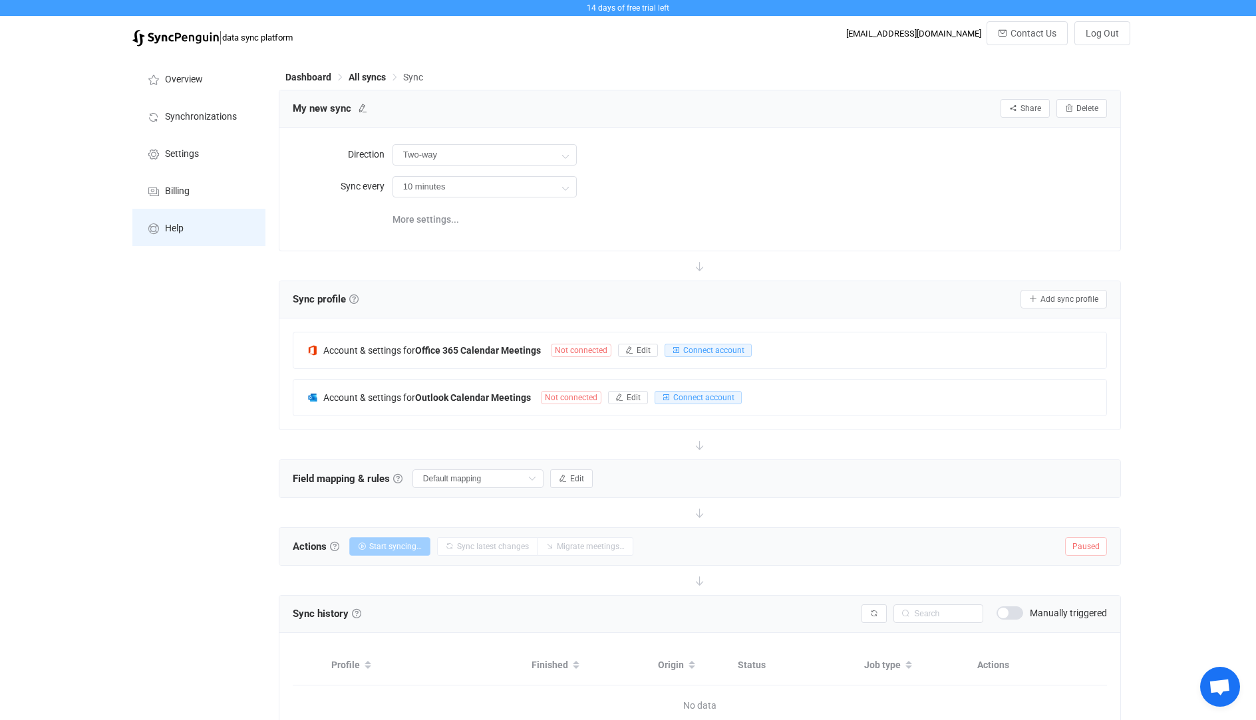
click at [171, 219] on li "Help" at bounding box center [198, 227] width 133 height 37
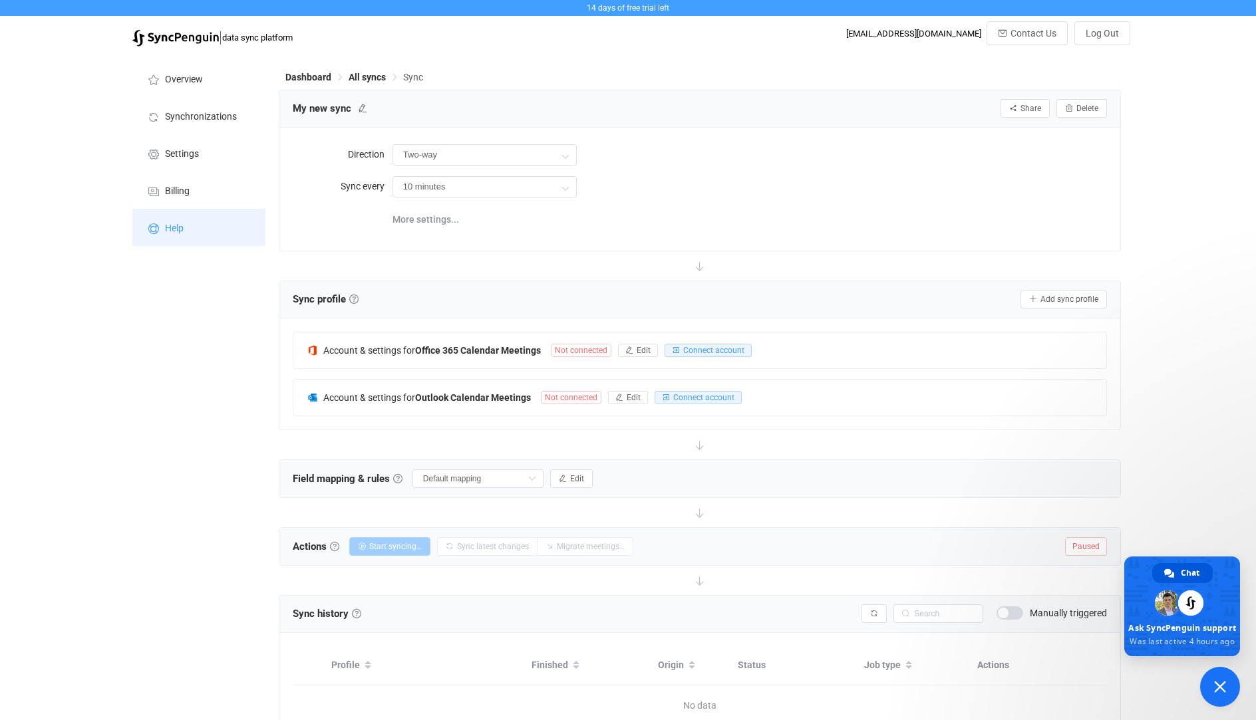
type textarea "do you support o365.us accounts? it seems that i can only access o365.com"
